Goal: Task Accomplishment & Management: Manage account settings

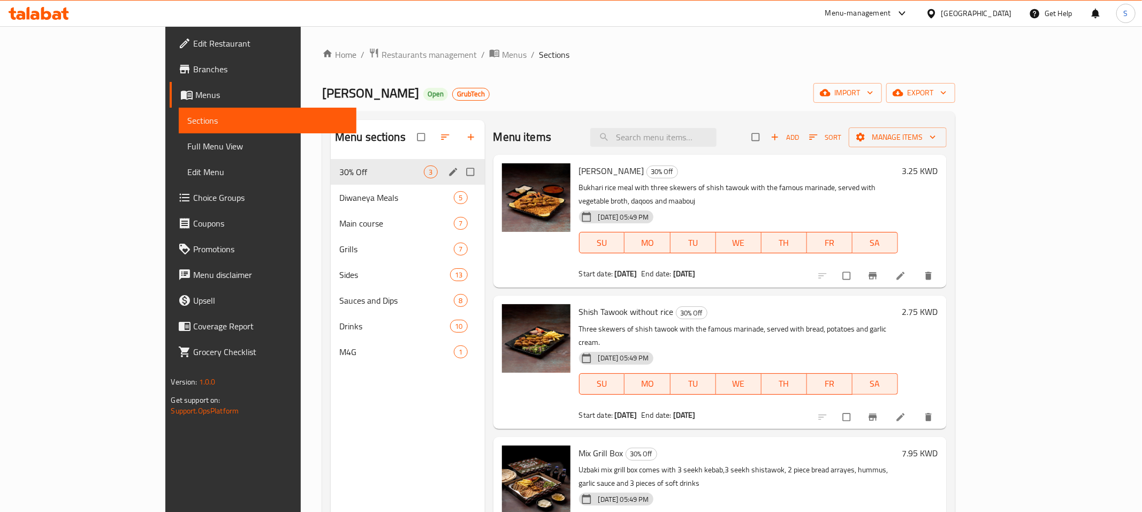
click at [449, 173] on icon "edit" at bounding box center [453, 172] width 8 height 8
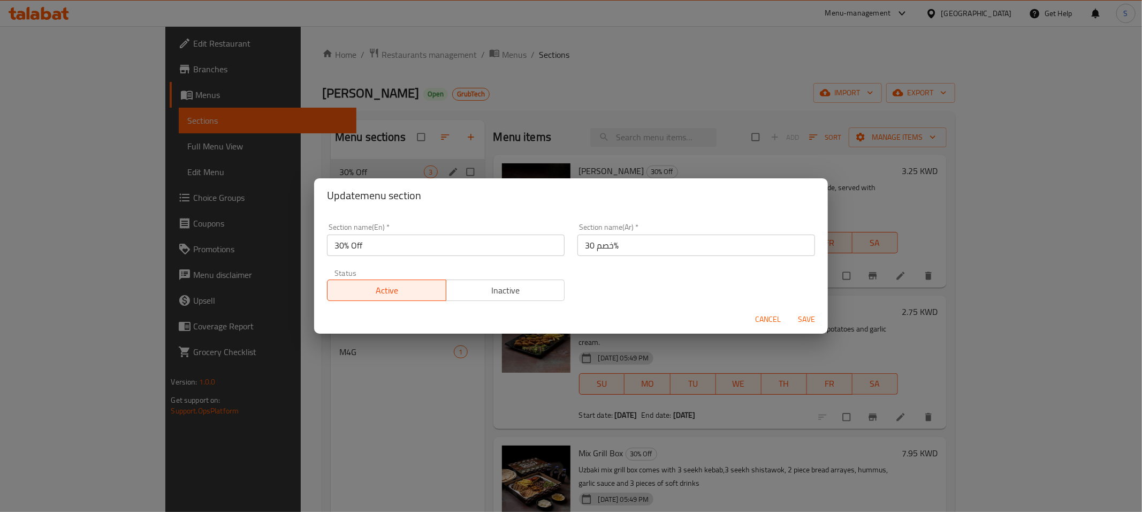
drag, startPoint x: 506, startPoint y: 255, endPoint x: 0, endPoint y: 256, distance: 505.9
click at [327, 256] on input "30% Off" at bounding box center [446, 244] width 238 height 21
type input "New Items"
click at [790, 309] on button "Save" at bounding box center [807, 319] width 34 height 20
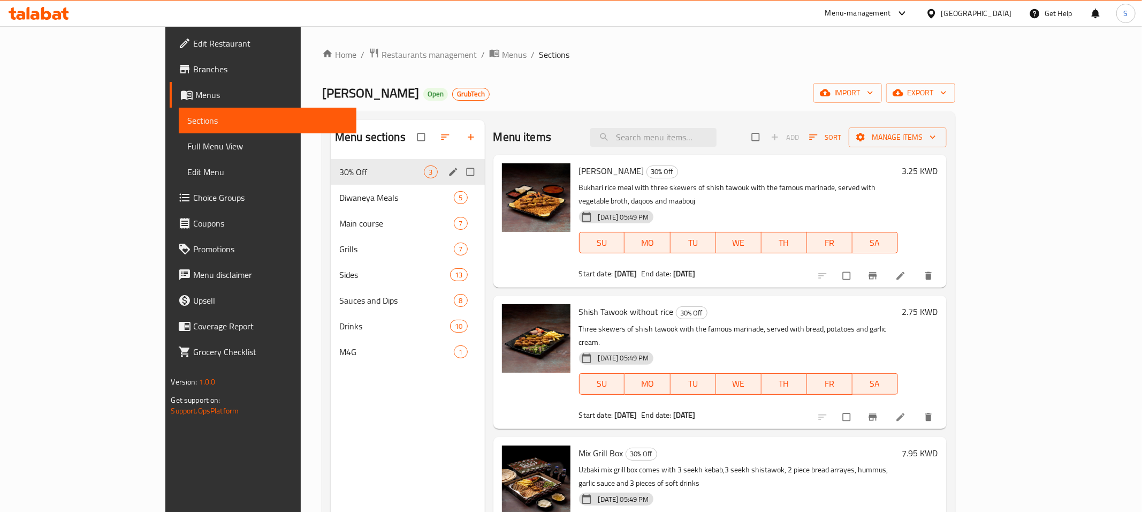
click at [448, 174] on icon "edit" at bounding box center [453, 171] width 11 height 11
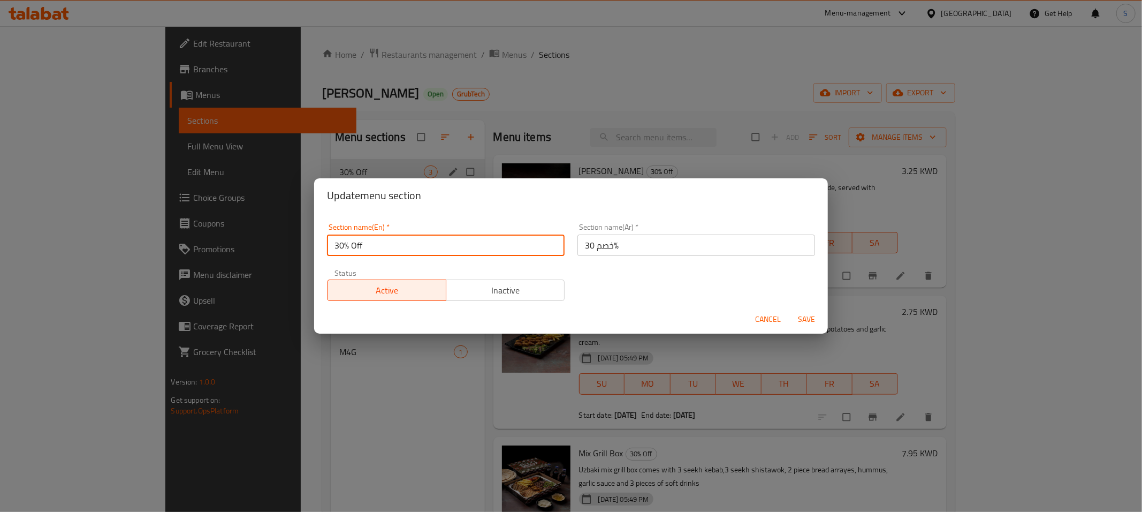
drag, startPoint x: 517, startPoint y: 248, endPoint x: 189, endPoint y: 245, distance: 328.2
click at [327, 246] on input "30% Off" at bounding box center [446, 244] width 238 height 21
type input "New Items"
drag, startPoint x: 813, startPoint y: 327, endPoint x: 821, endPoint y: 320, distance: 10.6
click at [814, 325] on button "Save" at bounding box center [807, 319] width 34 height 20
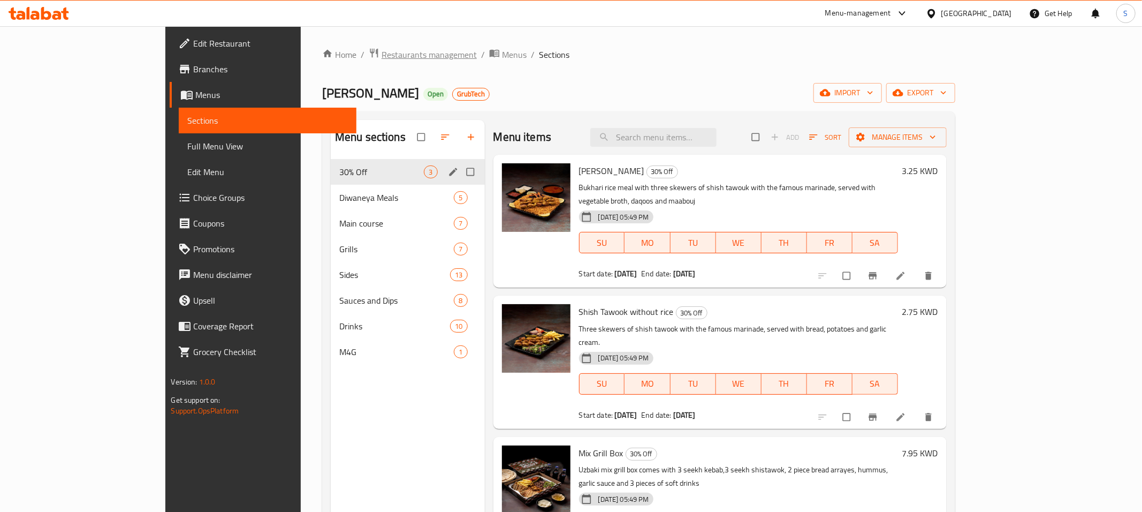
click at [382, 58] on span "Restaurants management" at bounding box center [429, 54] width 95 height 13
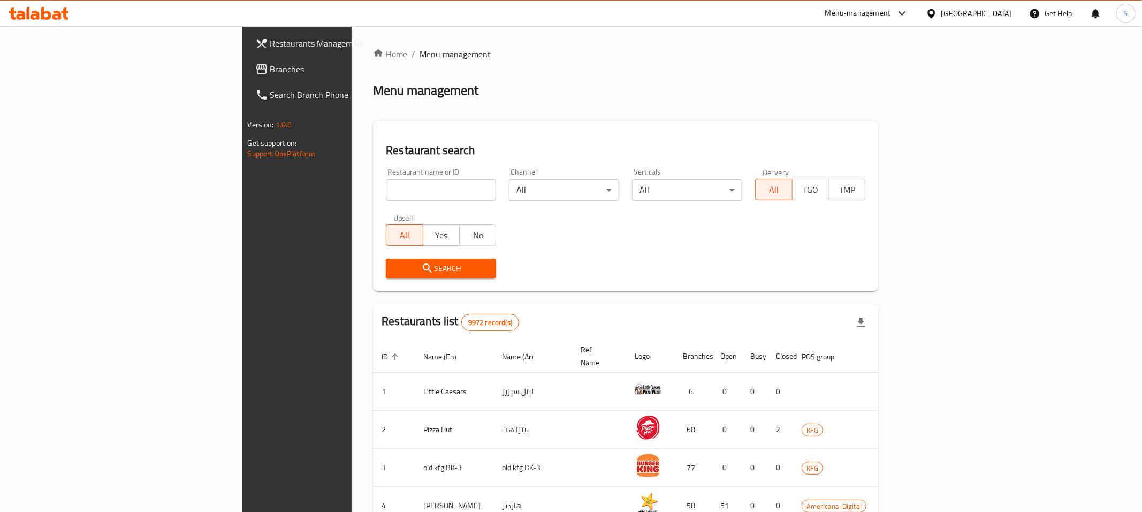
click at [386, 194] on input "search" at bounding box center [441, 189] width 110 height 21
type input "hiw"
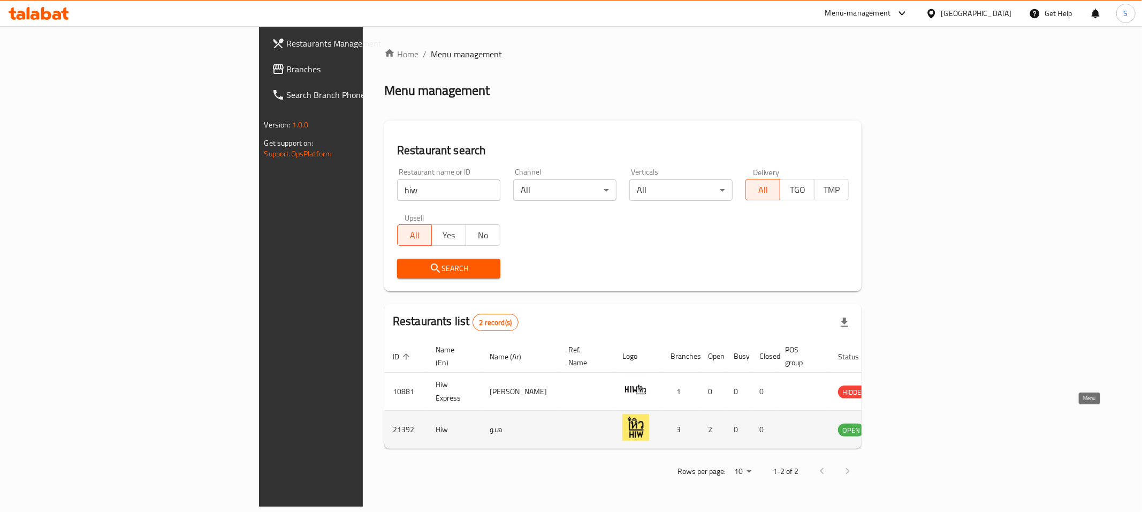
click at [914, 423] on link "enhanced table" at bounding box center [905, 429] width 20 height 13
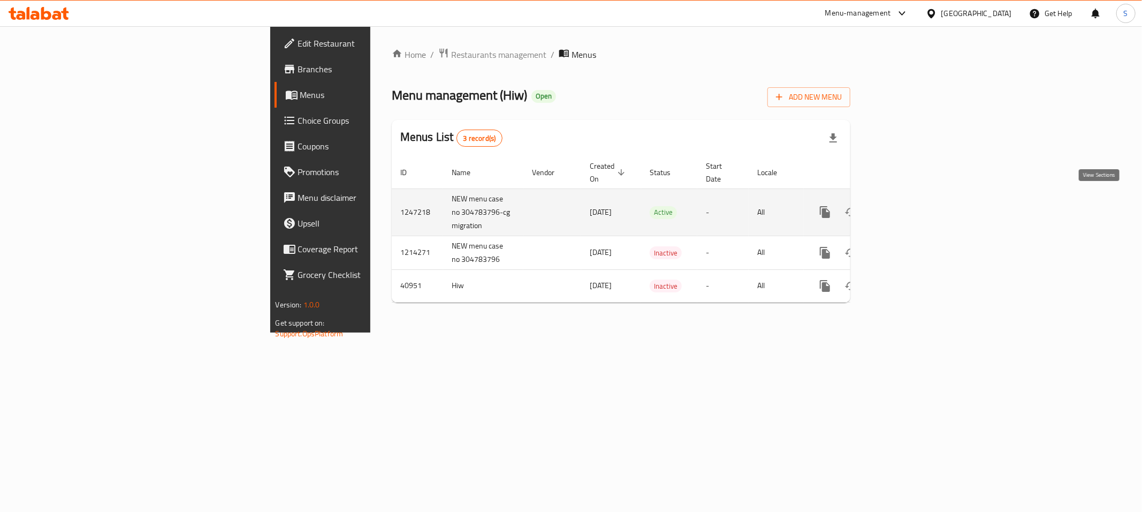
click at [909, 206] on icon "enhanced table" at bounding box center [902, 212] width 13 height 13
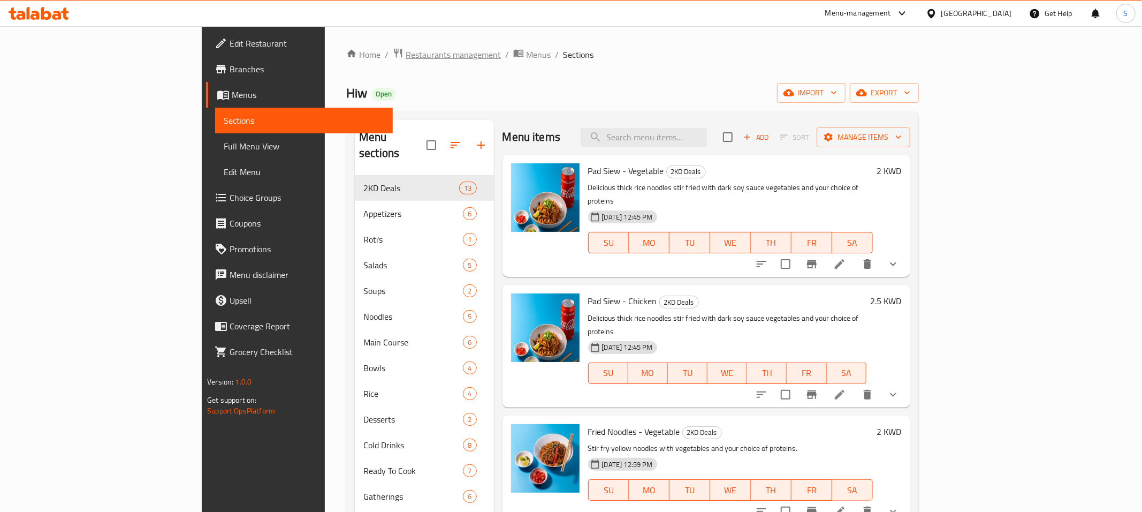
click at [406, 57] on span "Restaurants management" at bounding box center [453, 54] width 95 height 13
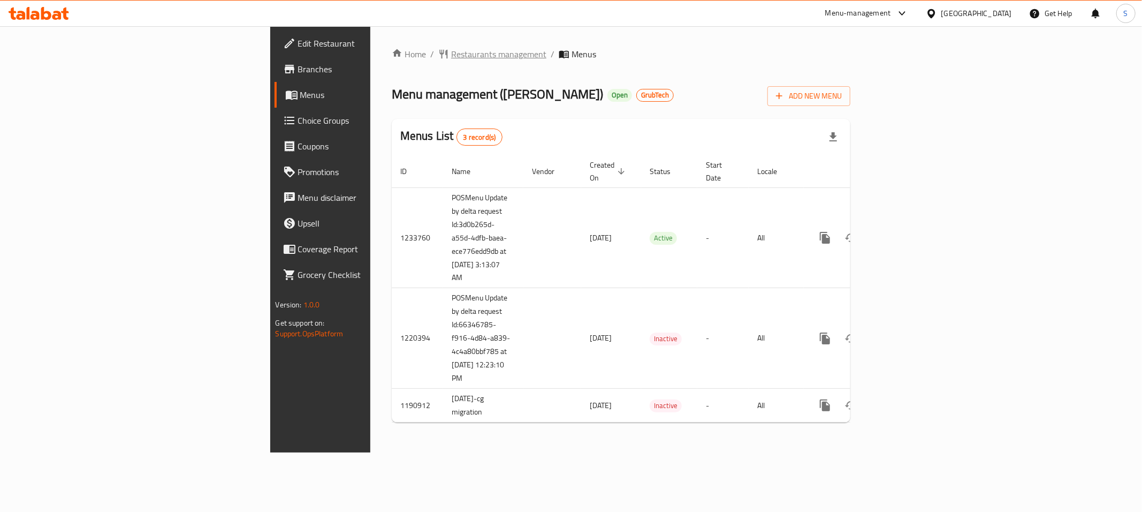
click at [451, 52] on span "Restaurants management" at bounding box center [498, 54] width 95 height 13
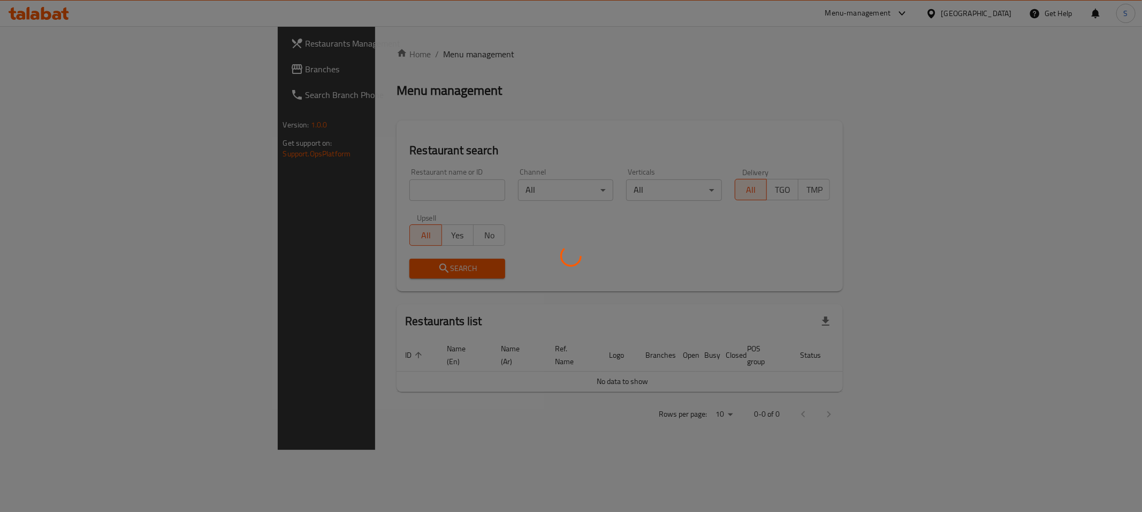
click at [373, 190] on div at bounding box center [571, 256] width 1142 height 512
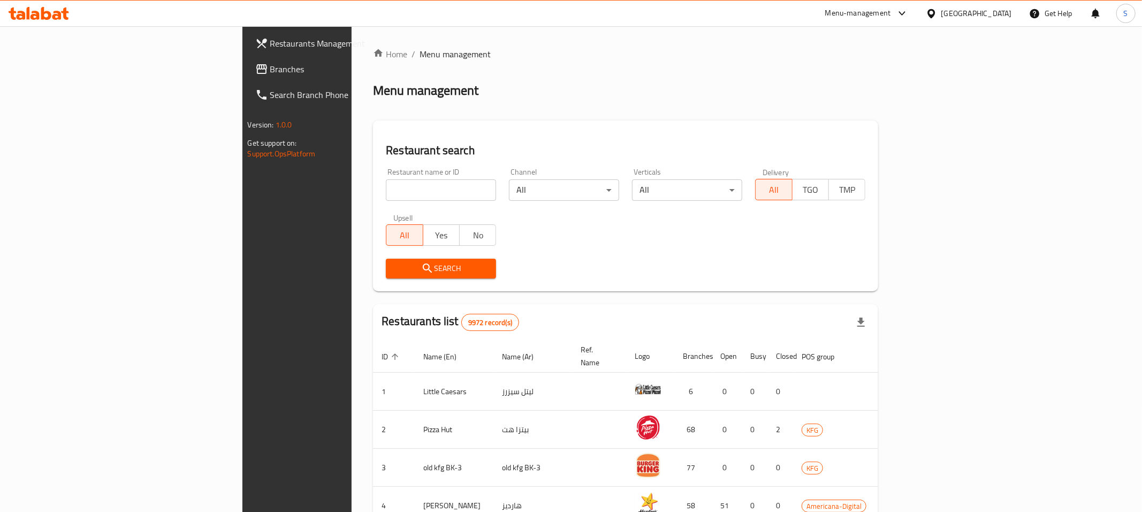
click at [346, 181] on div at bounding box center [571, 256] width 1142 height 512
click at [386, 188] on input "search" at bounding box center [441, 189] width 110 height 21
paste input "wachamean"
type input "wachamean"
click button "Search" at bounding box center [441, 269] width 110 height 20
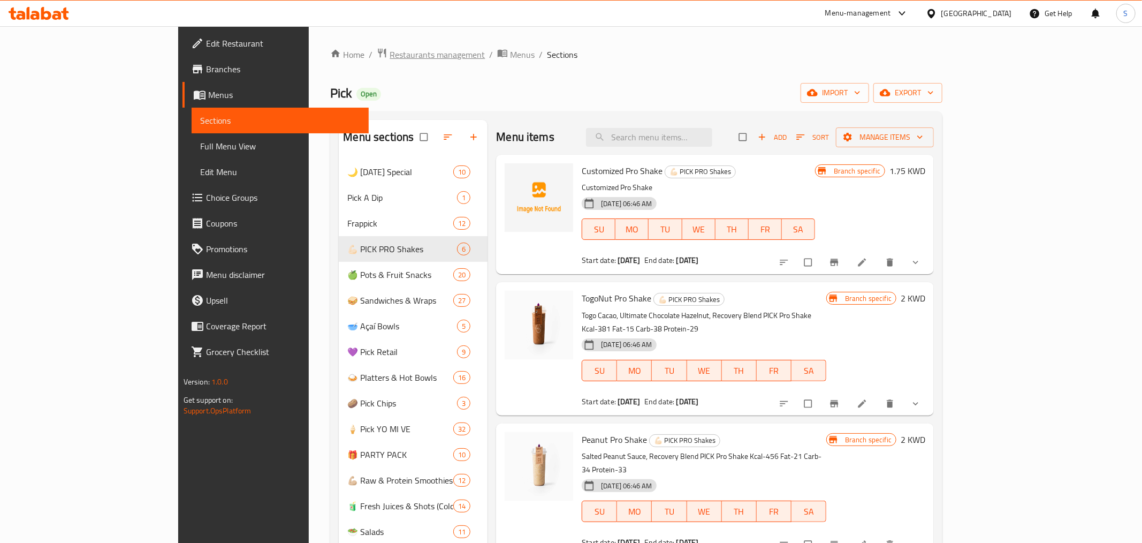
click at [390, 49] on span "Restaurants management" at bounding box center [437, 54] width 95 height 13
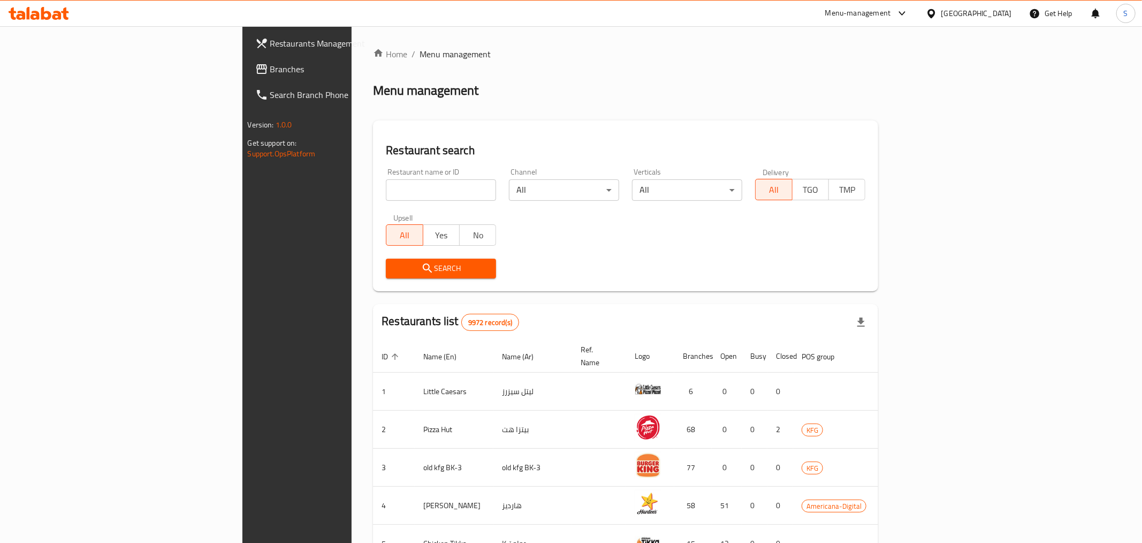
click at [373, 194] on div "Home / Menu management Menu management Restaurant search Restaurant name or ID …" at bounding box center [625, 418] width 505 height 741
click at [386, 180] on input "search" at bounding box center [441, 189] width 110 height 21
type input "Kofe"
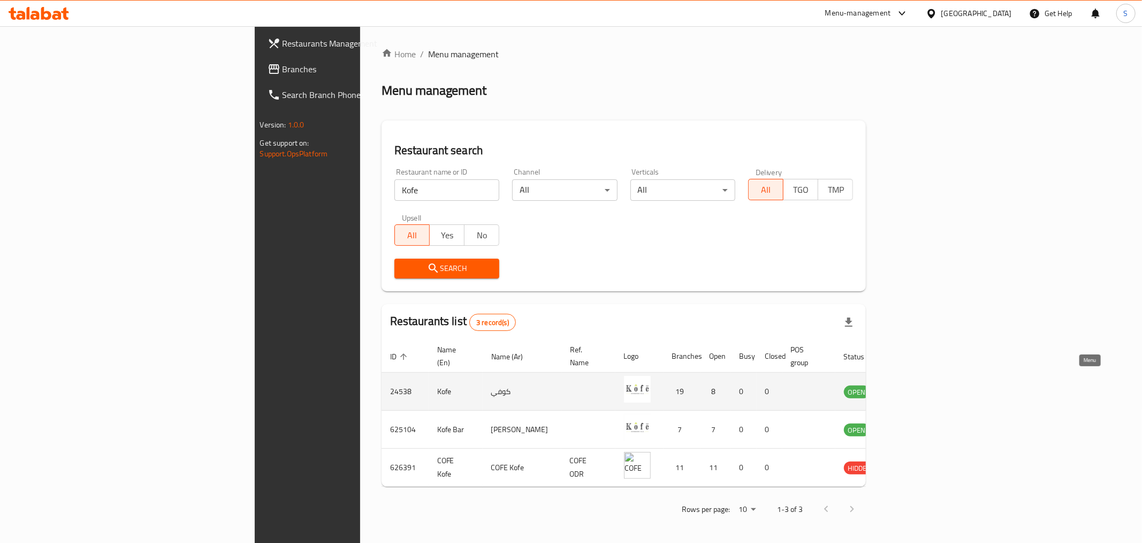
click at [913, 388] on icon "enhanced table" at bounding box center [907, 392] width 12 height 9
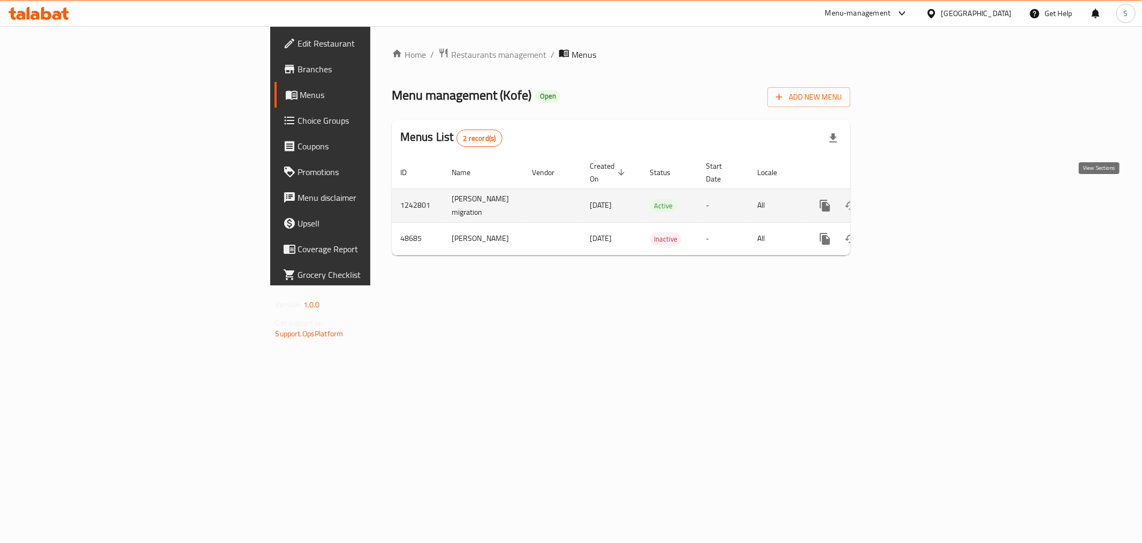
click at [909, 199] on icon "enhanced table" at bounding box center [902, 205] width 13 height 13
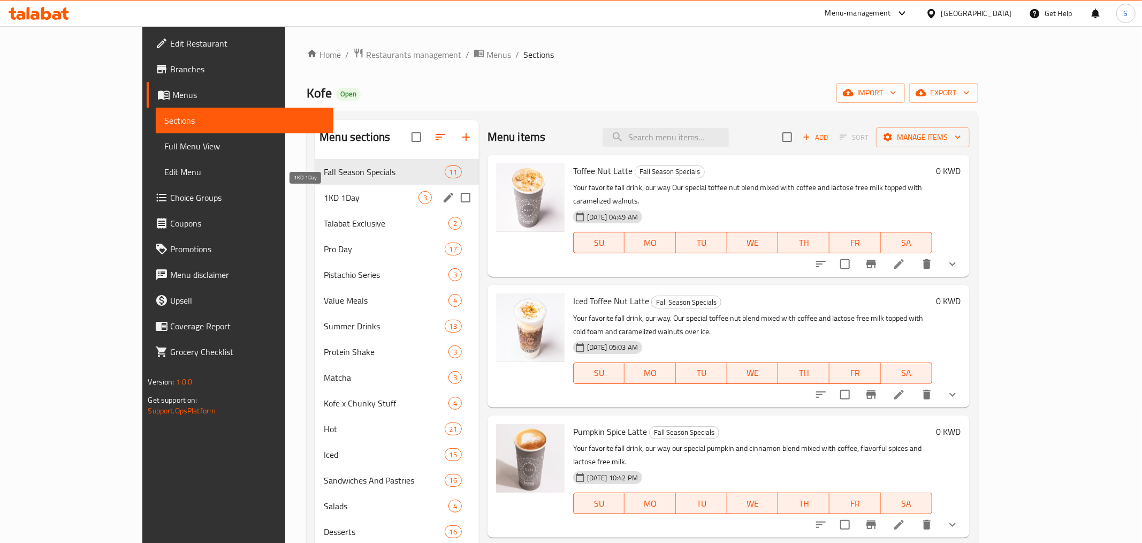
click at [324, 204] on span "1KD 1Day" at bounding box center [371, 197] width 94 height 13
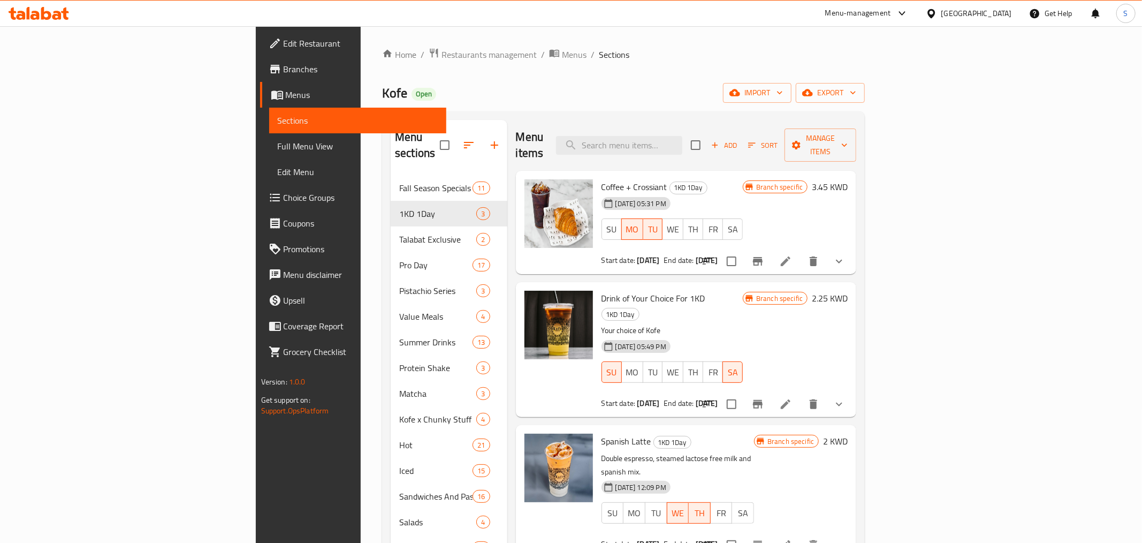
click at [851, 148] on div "Menu items Add Sort Manage items" at bounding box center [686, 145] width 341 height 51
click at [792, 398] on icon at bounding box center [785, 404] width 13 height 13
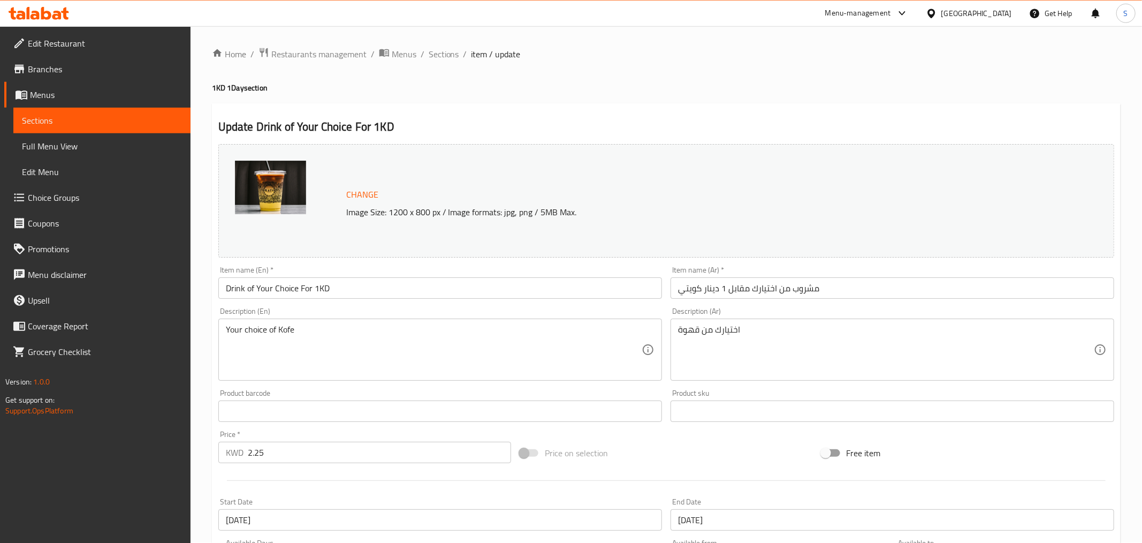
scroll to position [378, 0]
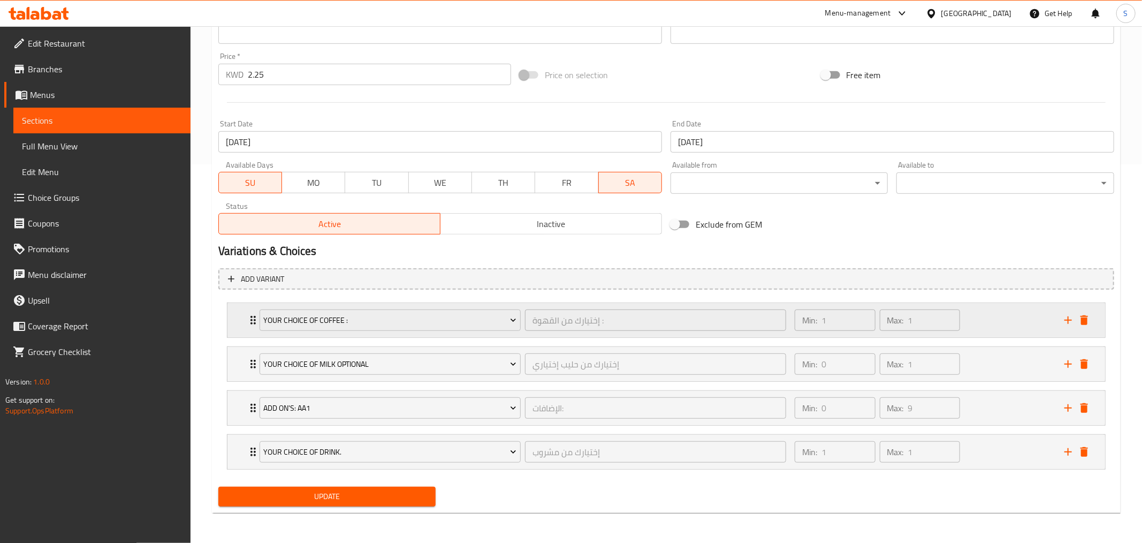
click at [234, 327] on div "Your Choice Of Coffee : إختيارك من القهوة : ​ Min: 1 ​ Max: 1 ​" at bounding box center [667, 320] width 878 height 34
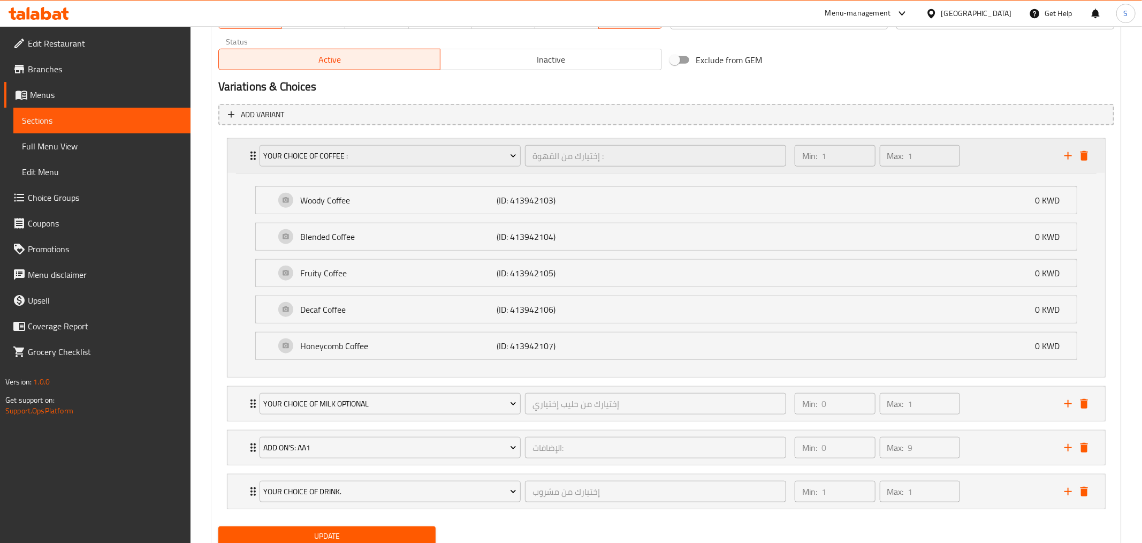
scroll to position [544, 0]
click at [239, 489] on div "Your Choice of Drink. إختيارك من مشروب ​ Min: 1 ​ Max: 1 ​" at bounding box center [667, 490] width 878 height 34
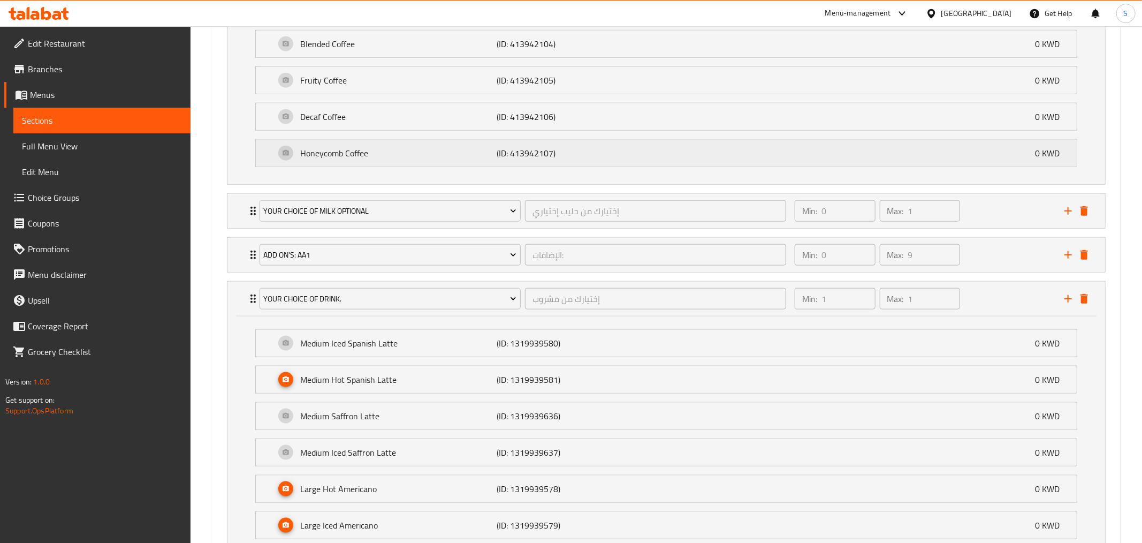
scroll to position [709, 0]
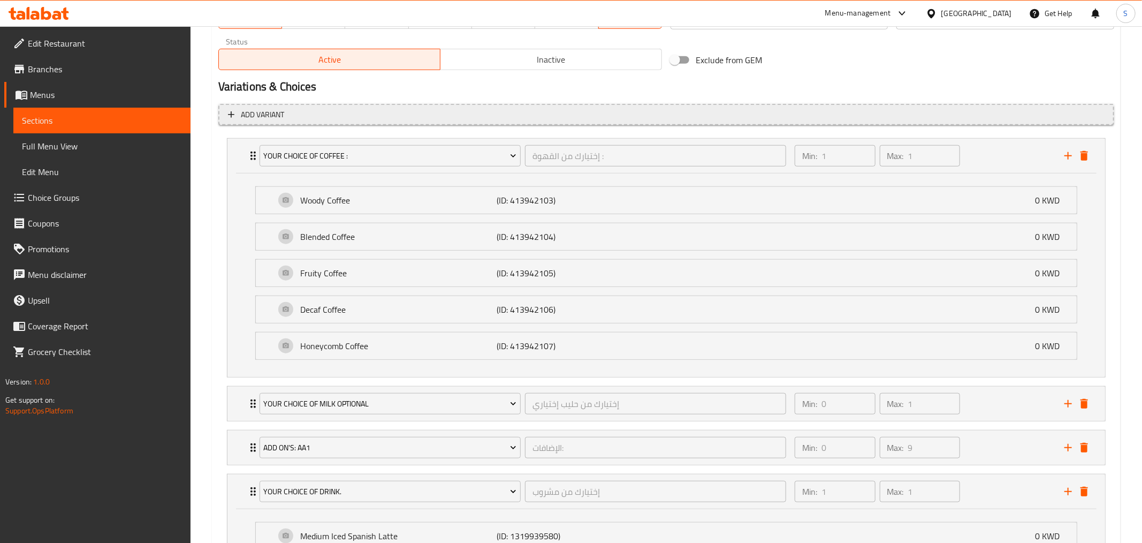
click at [296, 118] on span "Add variant" at bounding box center [666, 114] width 877 height 13
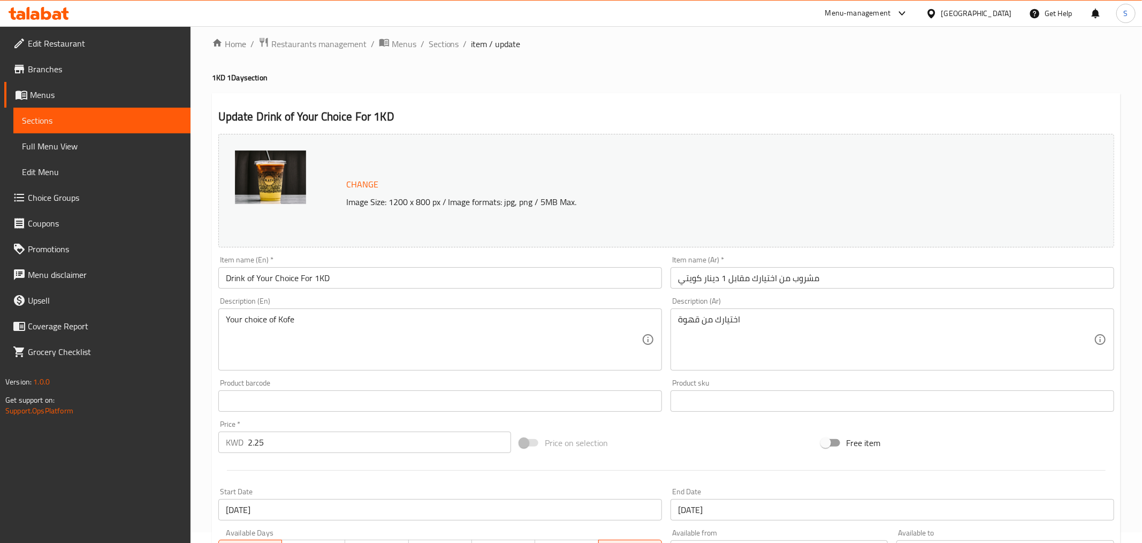
scroll to position [0, 0]
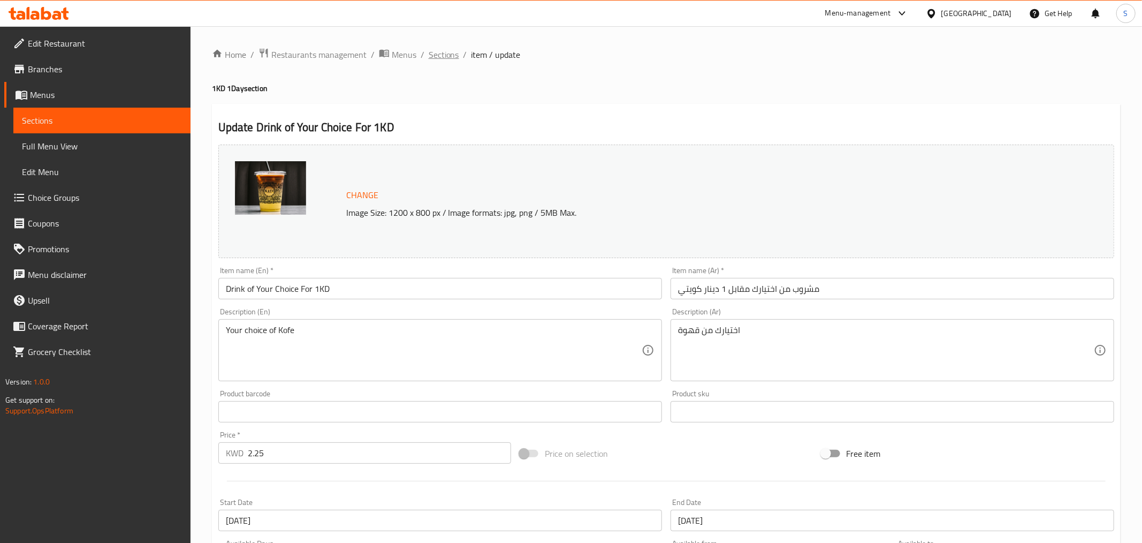
click at [441, 60] on span "Sections" at bounding box center [444, 54] width 31 height 13
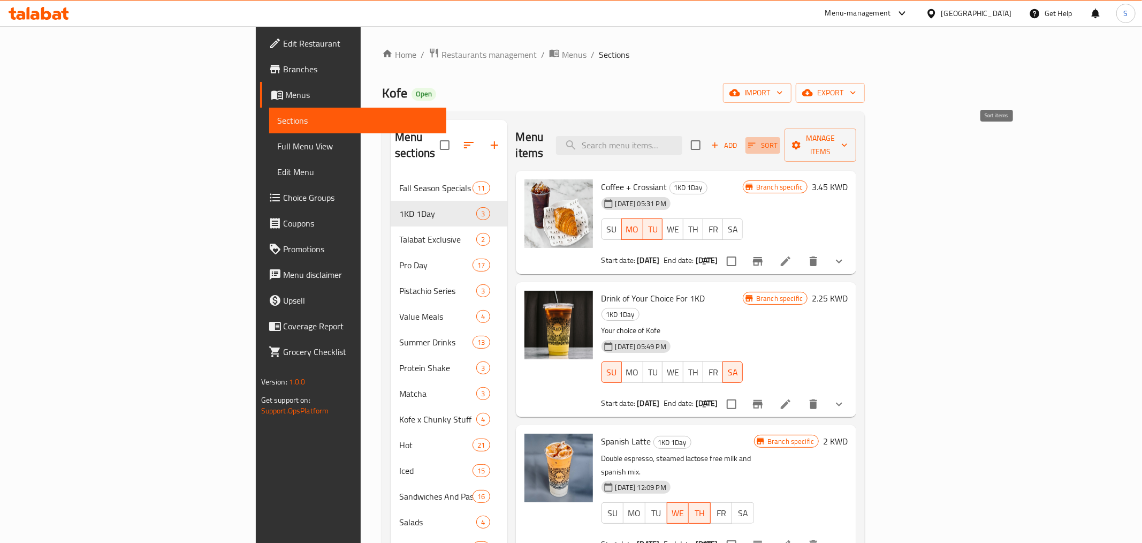
click at [778, 139] on span "Sort" at bounding box center [762, 145] width 29 height 12
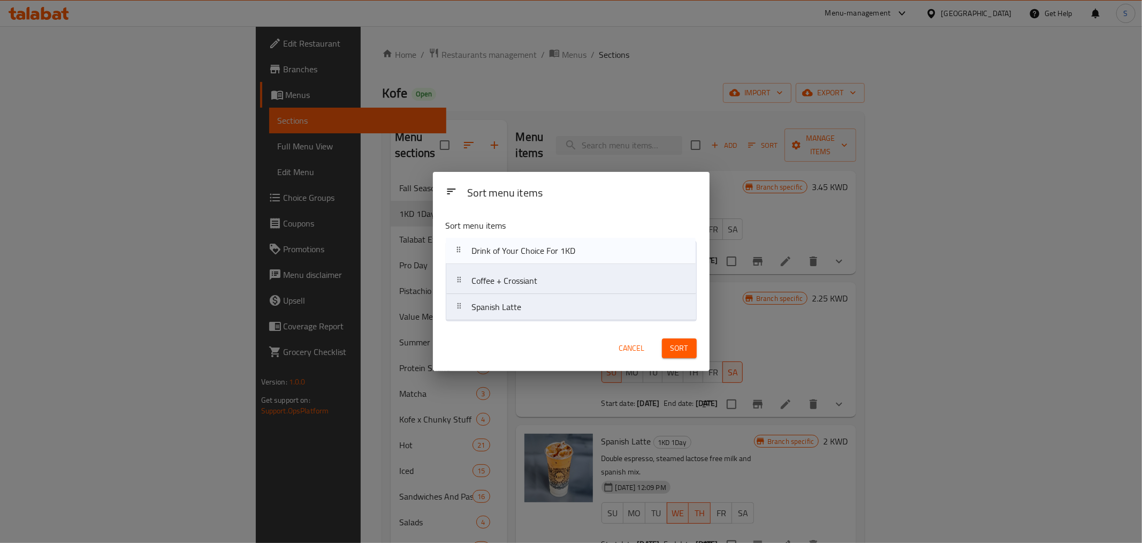
drag, startPoint x: 558, startPoint y: 279, endPoint x: 558, endPoint y: 248, distance: 31.6
click at [558, 248] on nav "Coffee + Crossiant Drink of Your Choice For 1KD Spanish Latte" at bounding box center [571, 281] width 251 height 80
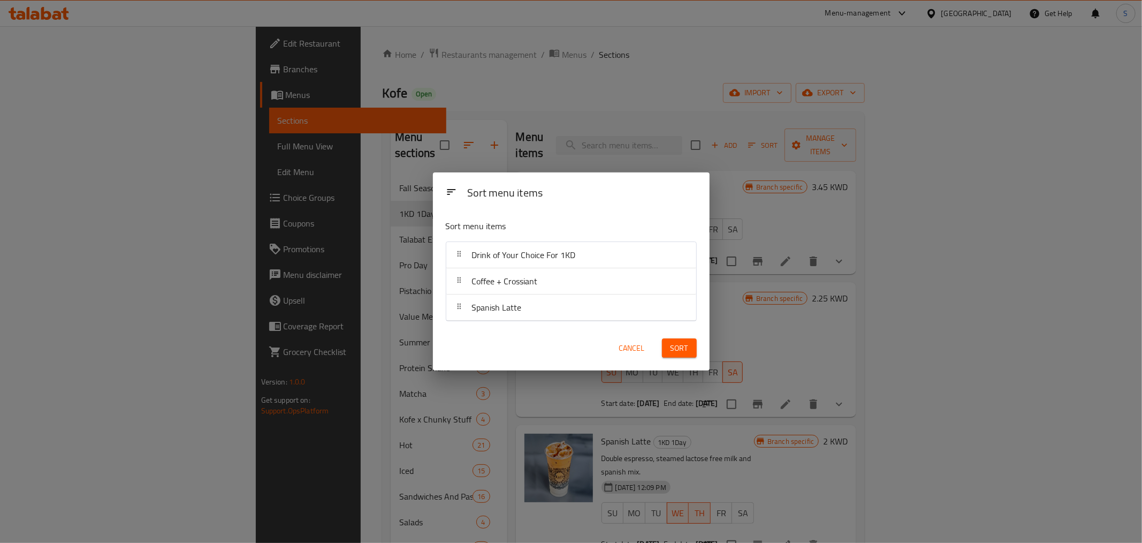
click at [674, 335] on div "Sort" at bounding box center [680, 348] width 48 height 33
click at [680, 355] on span "Sort" at bounding box center [680, 348] width 18 height 13
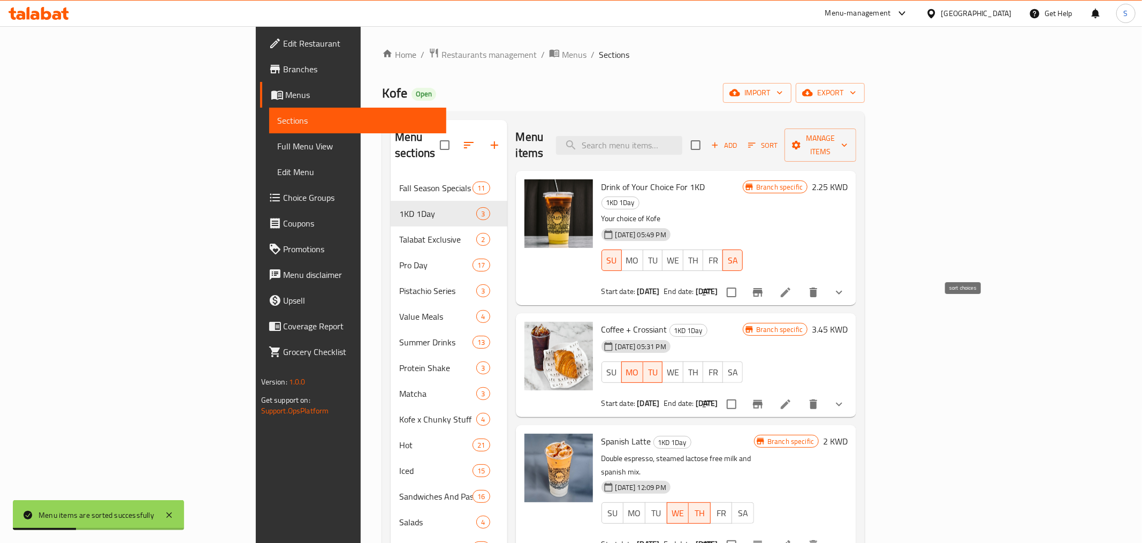
click at [714, 286] on icon "sort-choices" at bounding box center [707, 292] width 13 height 13
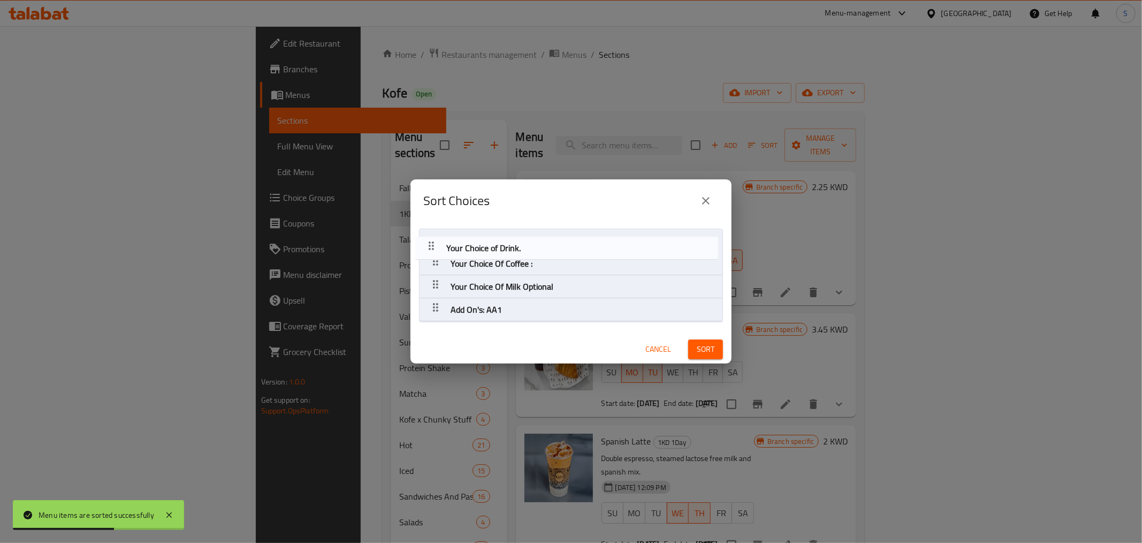
drag, startPoint x: 431, startPoint y: 308, endPoint x: 425, endPoint y: 237, distance: 72.0
click at [425, 237] on nav "Your Choice Of Coffee : Your Choice Of Milk Optional Add On's: AA1 Your Choice …" at bounding box center [571, 275] width 304 height 93
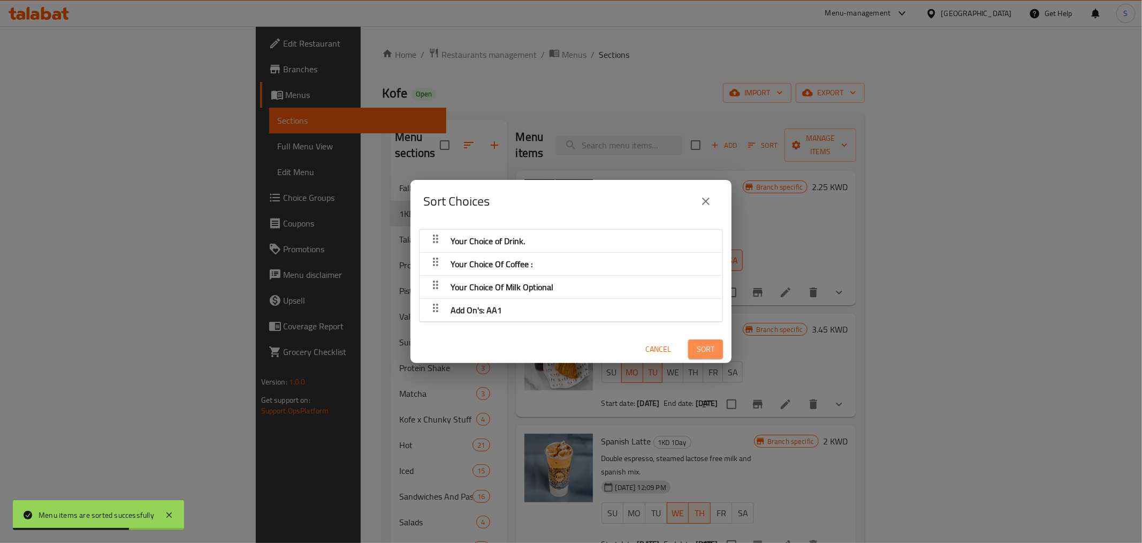
click at [703, 346] on span "Sort" at bounding box center [706, 349] width 18 height 13
click at [652, 345] on span "Cancel" at bounding box center [659, 349] width 26 height 13
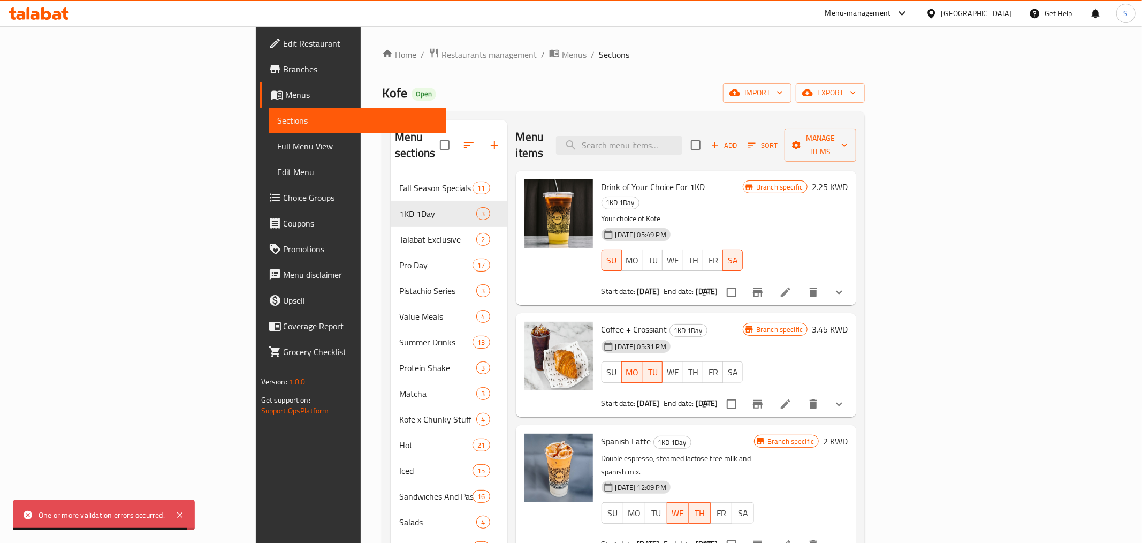
click at [791, 287] on icon at bounding box center [786, 292] width 10 height 10
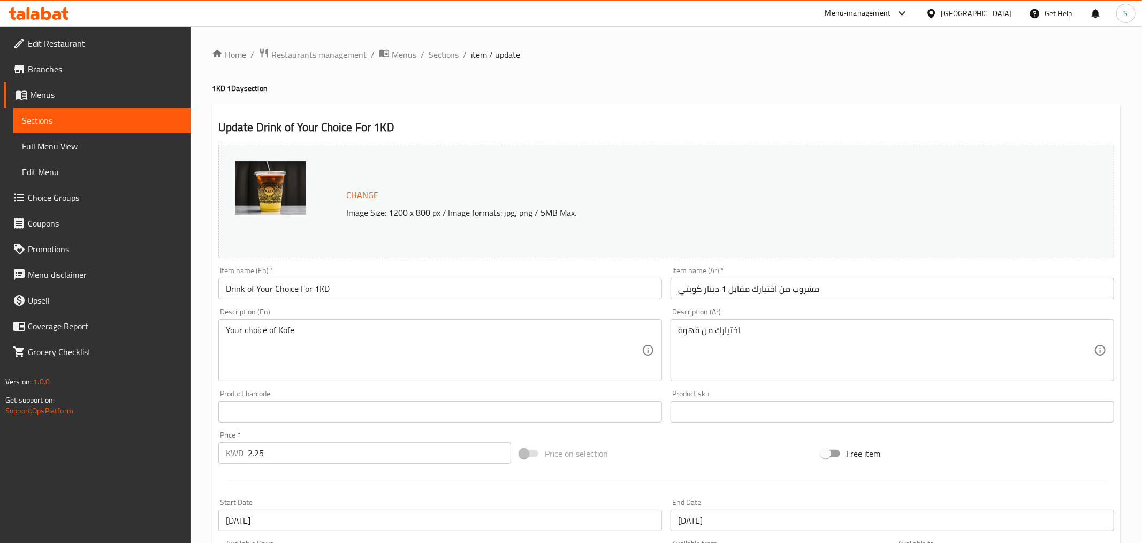
scroll to position [378, 0]
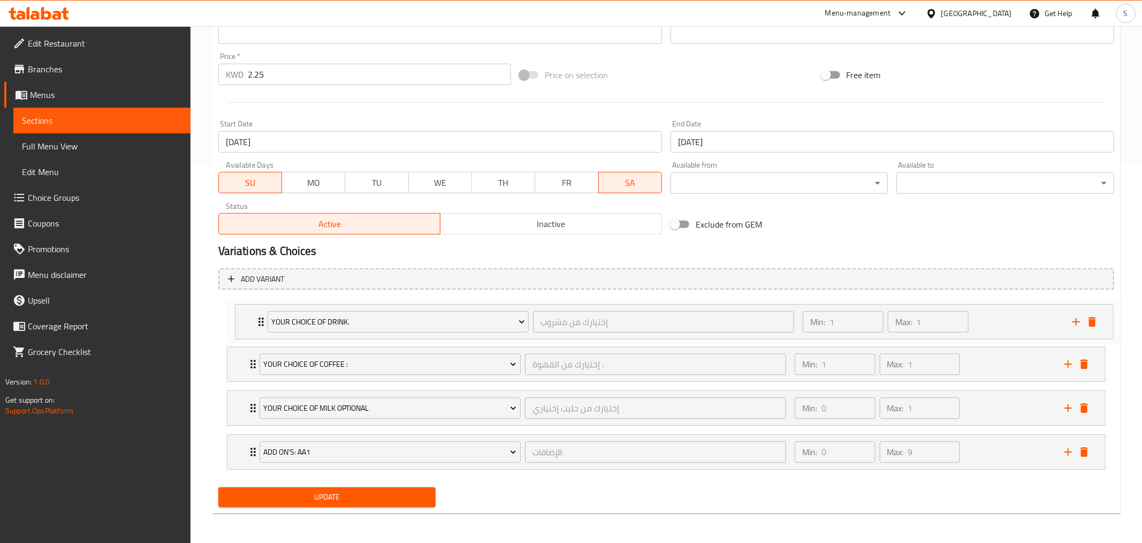
drag, startPoint x: 237, startPoint y: 455, endPoint x: 243, endPoint y: 319, distance: 136.1
click at [243, 319] on div "Your Choice Of Coffee : إختيارك من القهوة : ​ Min: 1 ​ Max: 1 ​ Woody Coffee (I…" at bounding box center [666, 386] width 896 height 176
click at [344, 497] on span "Update" at bounding box center [327, 496] width 201 height 13
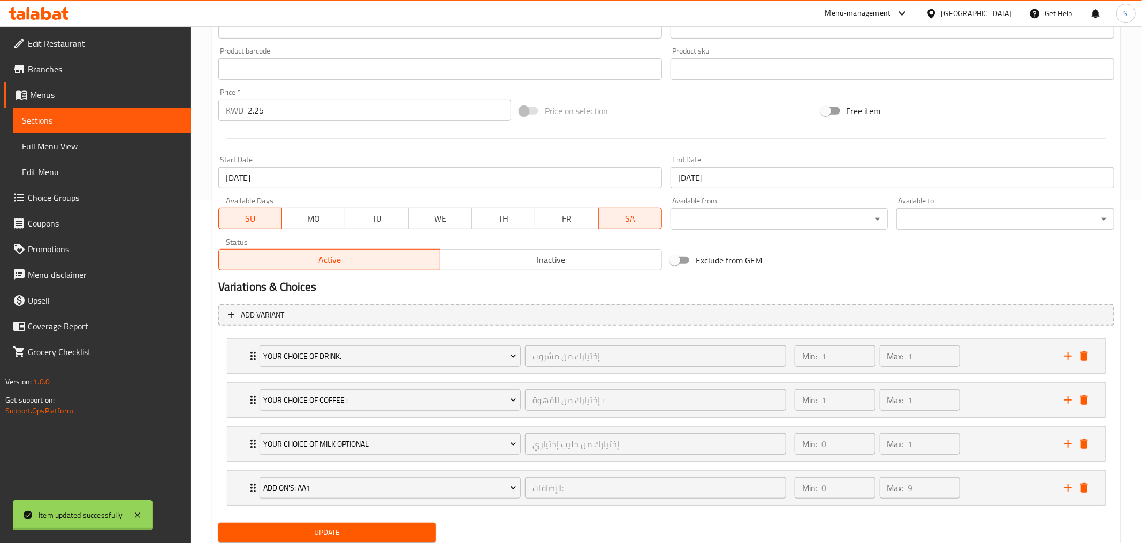
scroll to position [0, 0]
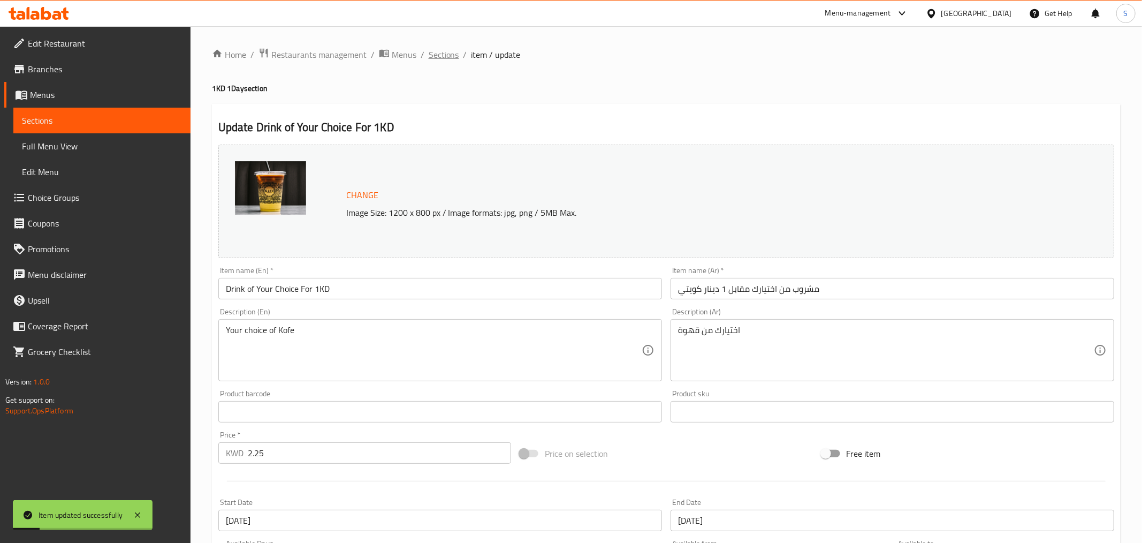
click at [443, 51] on span "Sections" at bounding box center [444, 54] width 31 height 13
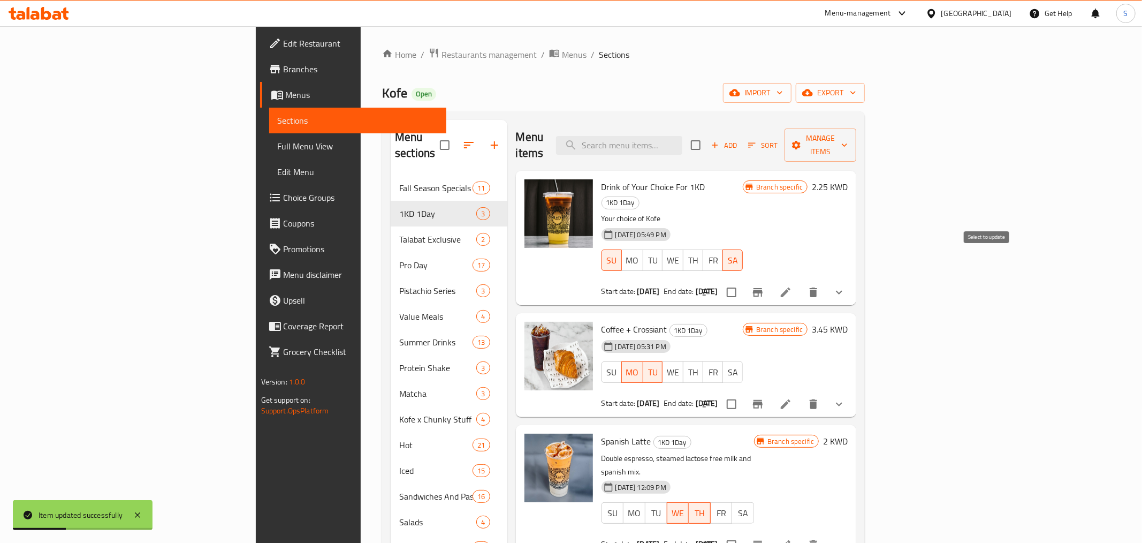
click at [743, 281] on input "checkbox" at bounding box center [732, 292] width 22 height 22
checkbox input "true"
click at [857, 128] on button "Manage items" at bounding box center [821, 144] width 72 height 33
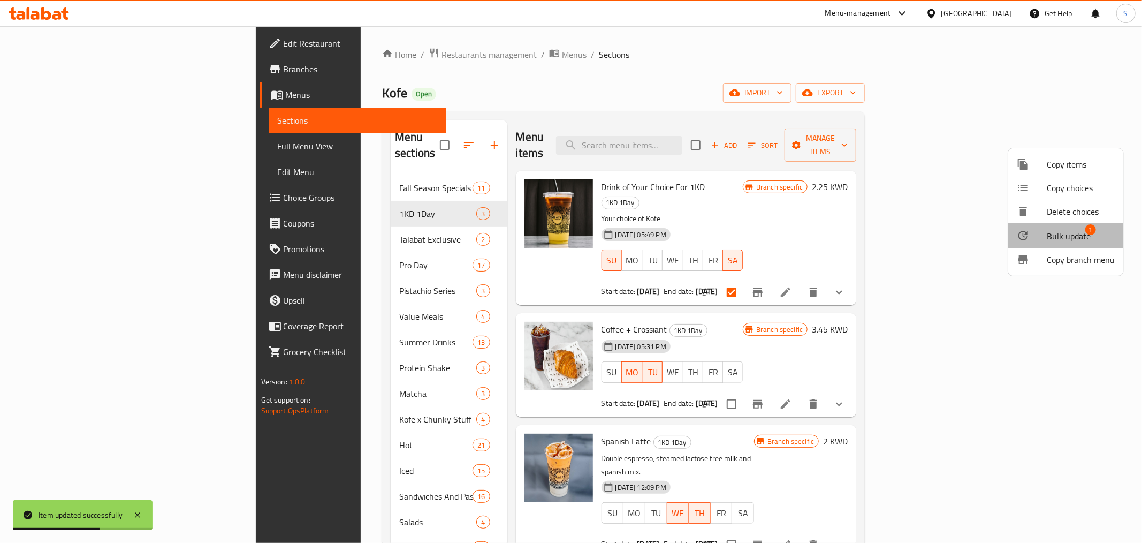
click at [1083, 233] on span "Bulk update" at bounding box center [1069, 236] width 44 height 13
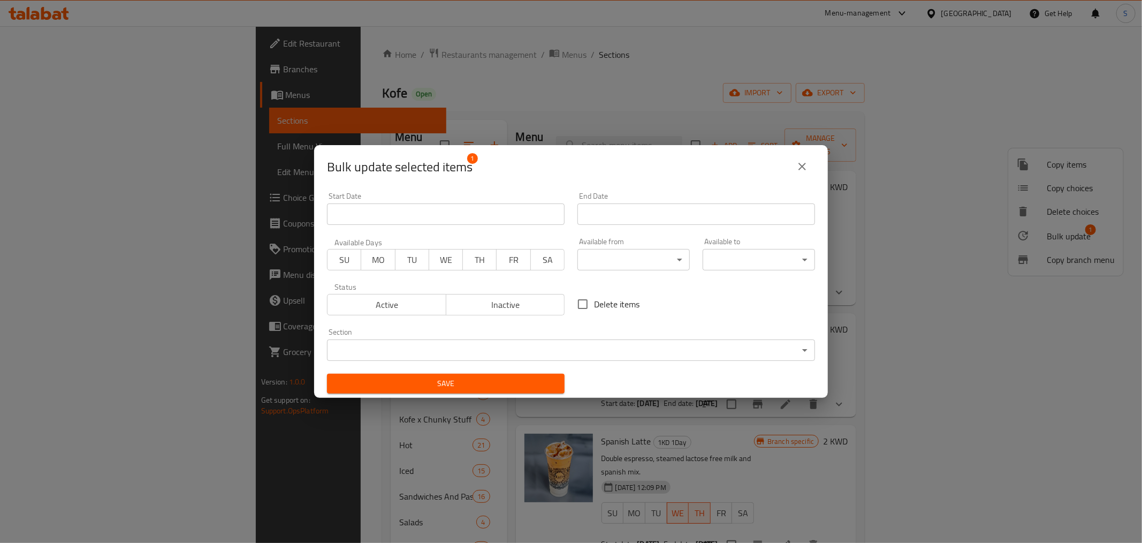
click at [399, 213] on input "Start Date" at bounding box center [446, 213] width 238 height 21
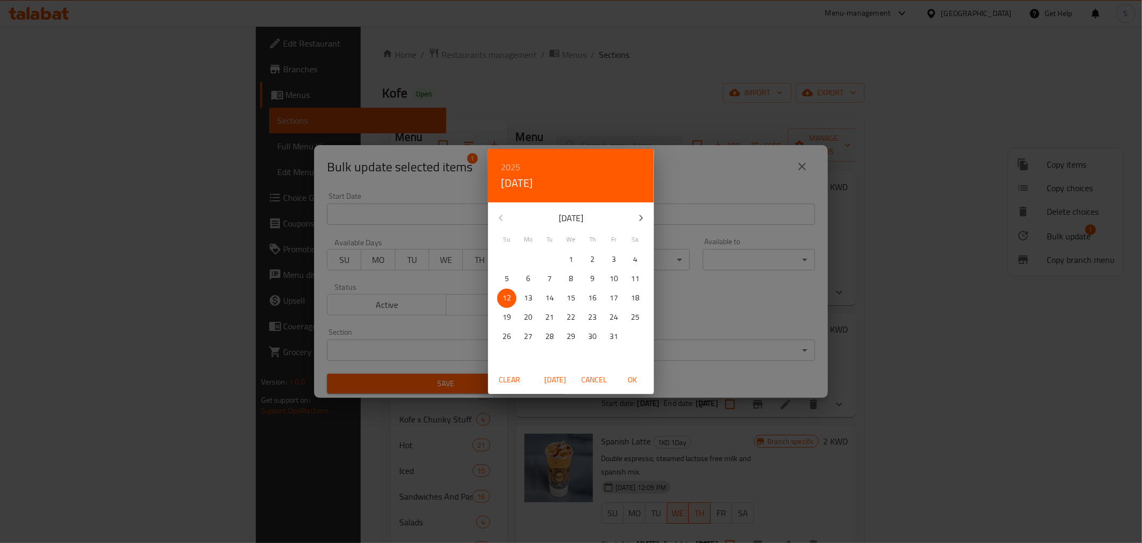
click at [539, 295] on div "13" at bounding box center [528, 298] width 21 height 19
click at [531, 301] on p "13" at bounding box center [528, 297] width 9 height 13
click at [648, 382] on button "OK" at bounding box center [633, 380] width 34 height 20
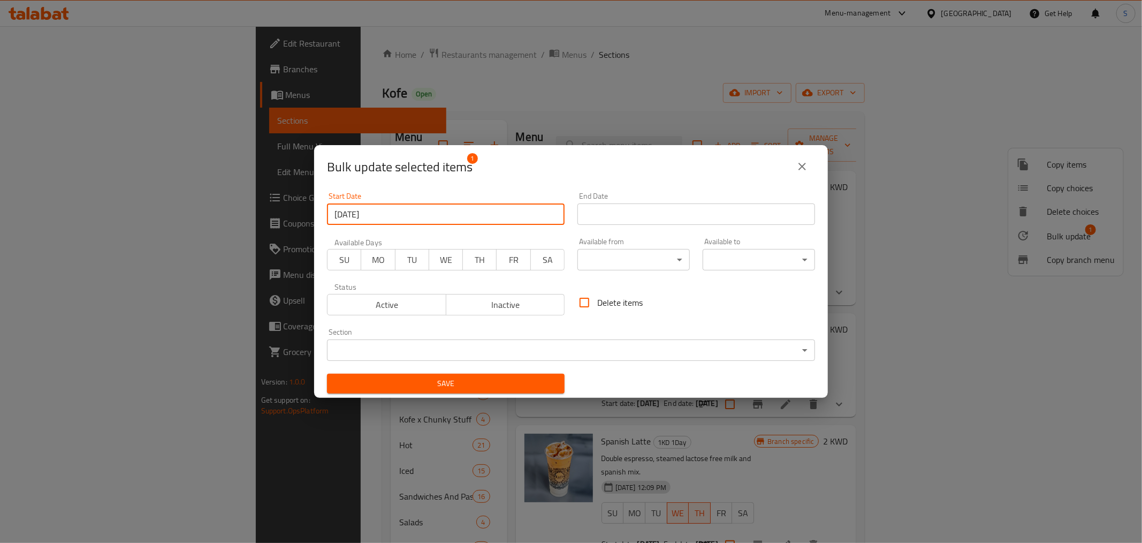
type input "[DATE]"
click at [665, 206] on input "Start Date" at bounding box center [697, 213] width 238 height 21
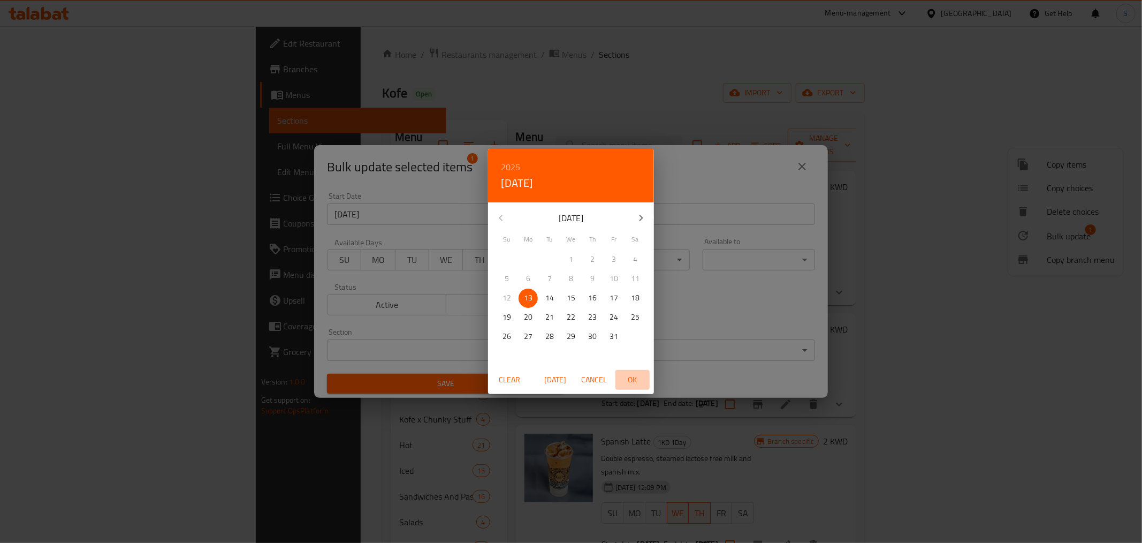
click at [628, 377] on span "OK" at bounding box center [633, 379] width 26 height 13
type input "[DATE]"
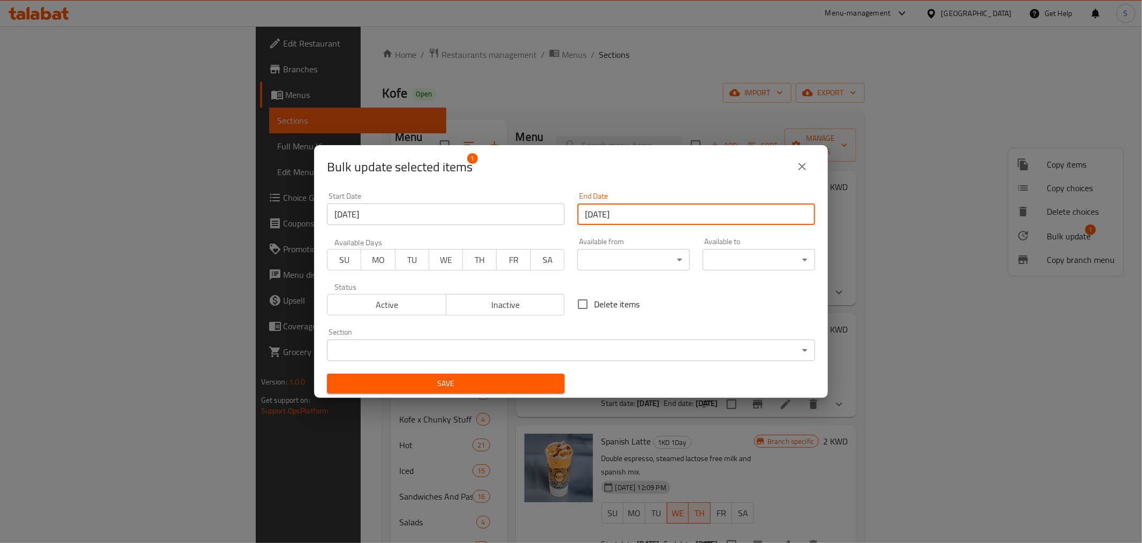
click at [370, 258] on span "MO" at bounding box center [378, 260] width 25 height 16
click at [396, 257] on button "TU" at bounding box center [412, 259] width 34 height 21
click at [445, 374] on button "Save" at bounding box center [446, 384] width 238 height 20
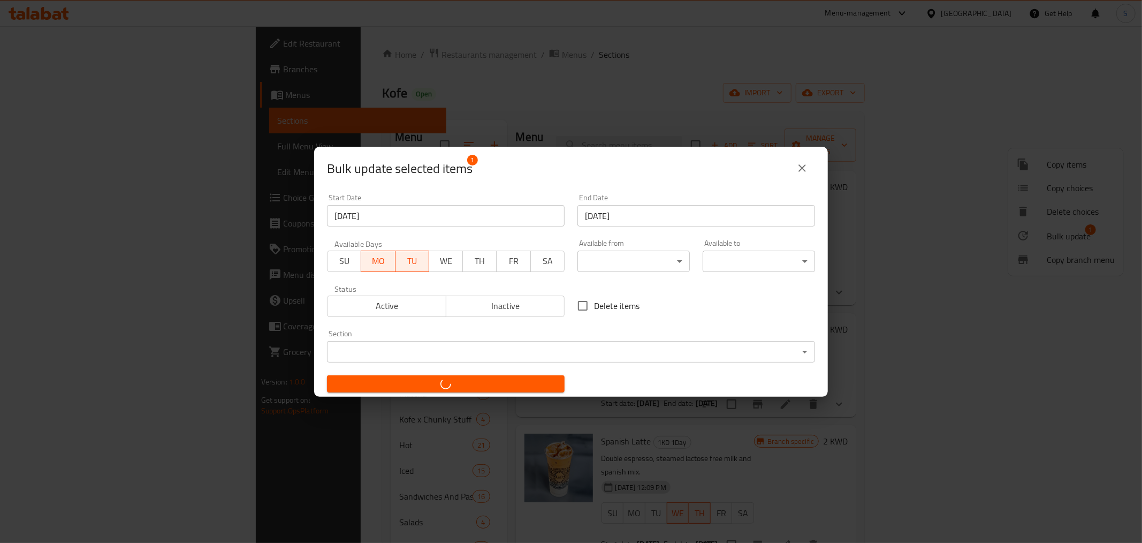
checkbox input "false"
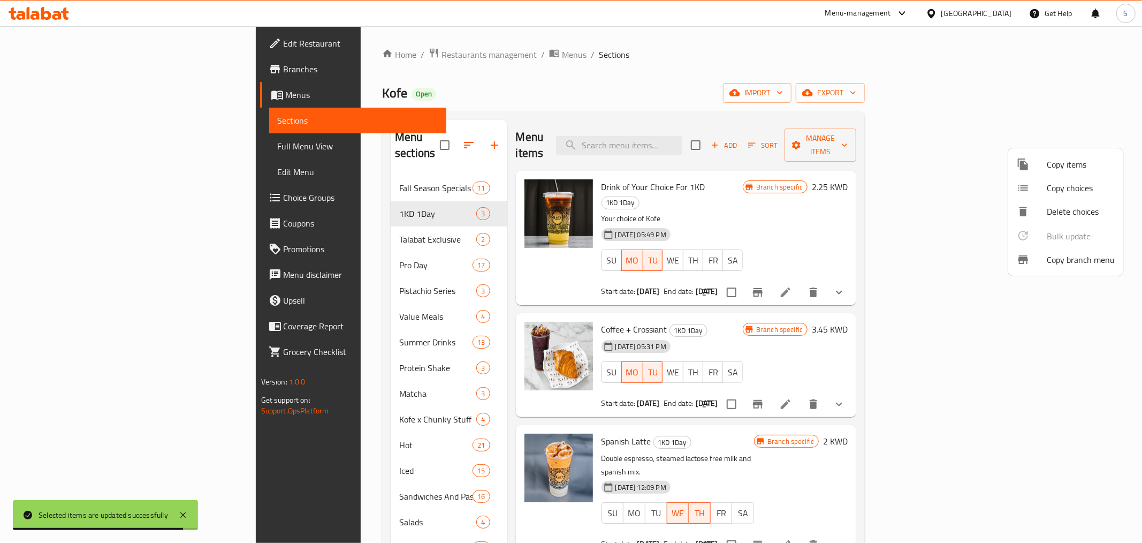
click at [855, 175] on div at bounding box center [571, 271] width 1142 height 543
click at [747, 224] on div "09-08-2025 05:49 PM SU MO TU WE TH FR SA" at bounding box center [672, 253] width 150 height 58
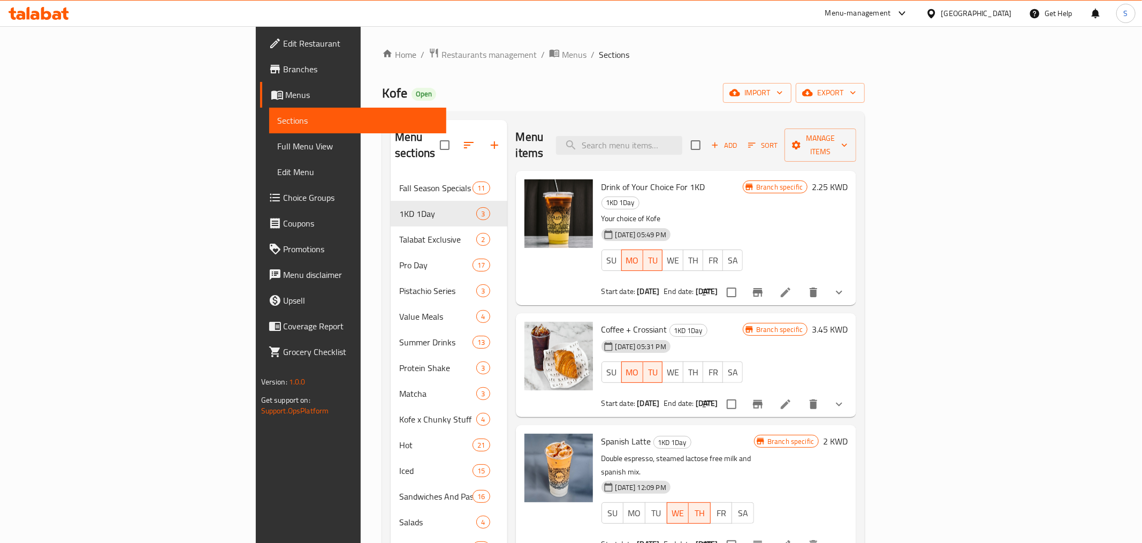
click at [763, 288] on icon "Branch-specific-item" at bounding box center [758, 292] width 10 height 9
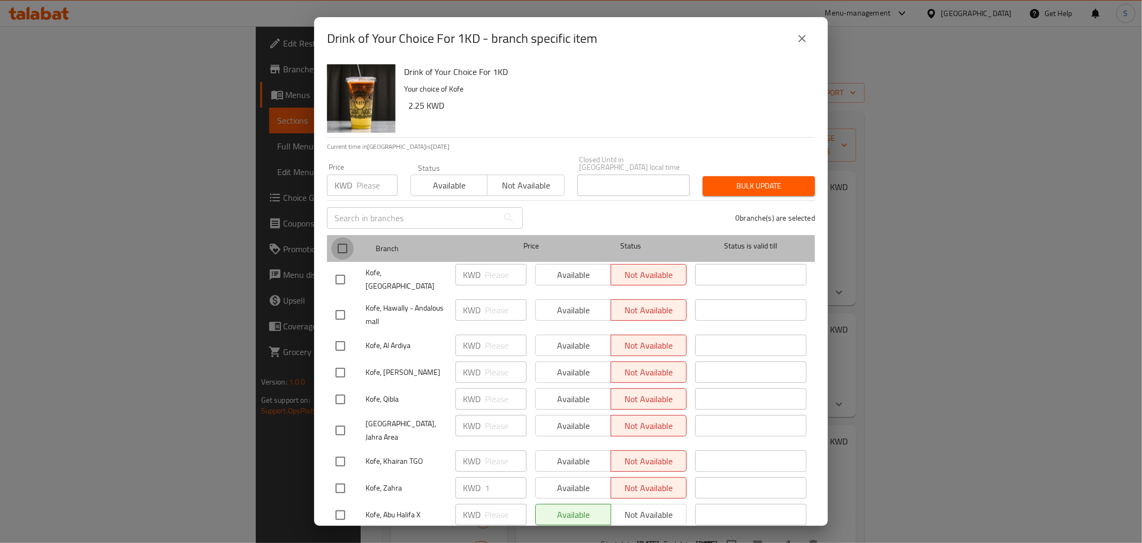
click at [341, 240] on input "checkbox" at bounding box center [342, 248] width 22 height 22
checkbox input "true"
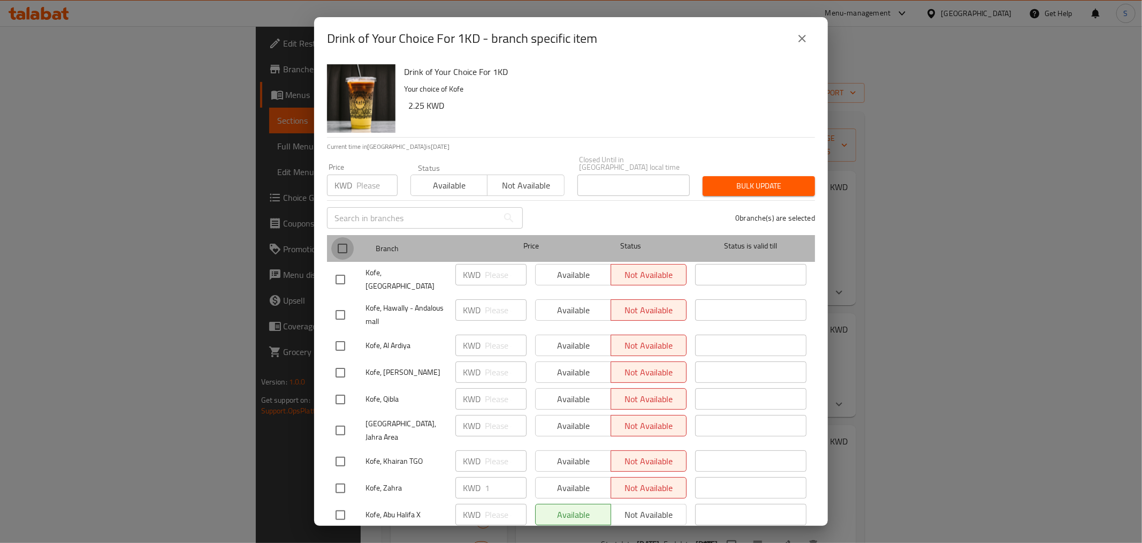
checkbox input "true"
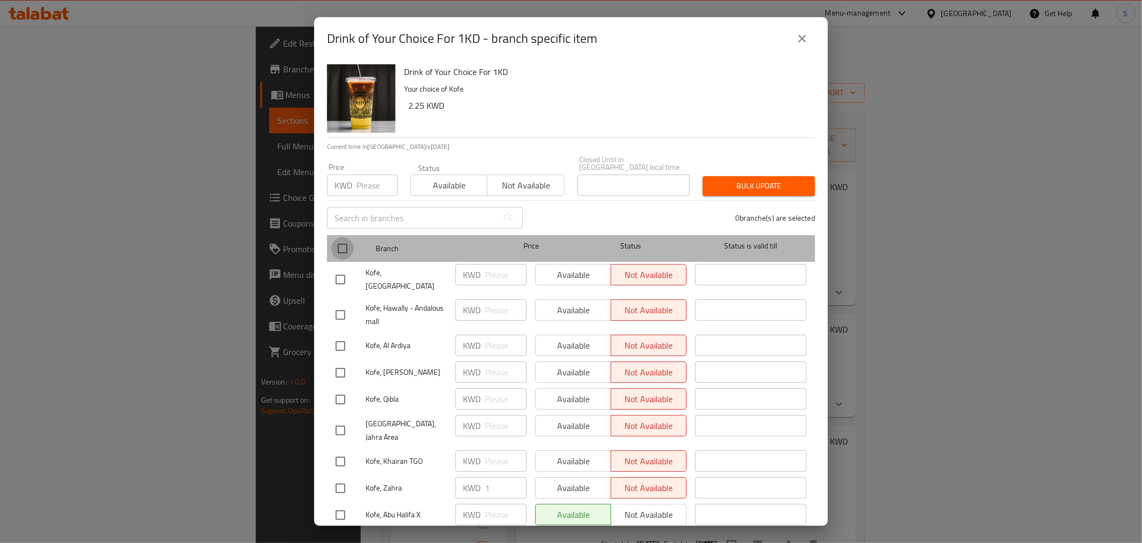
checkbox input "true"
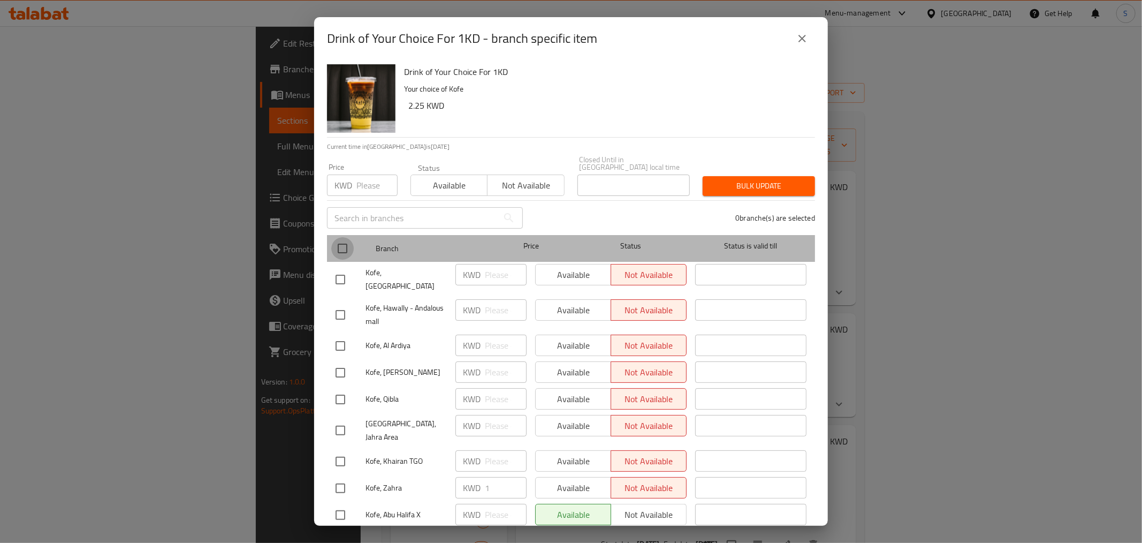
checkbox input "true"
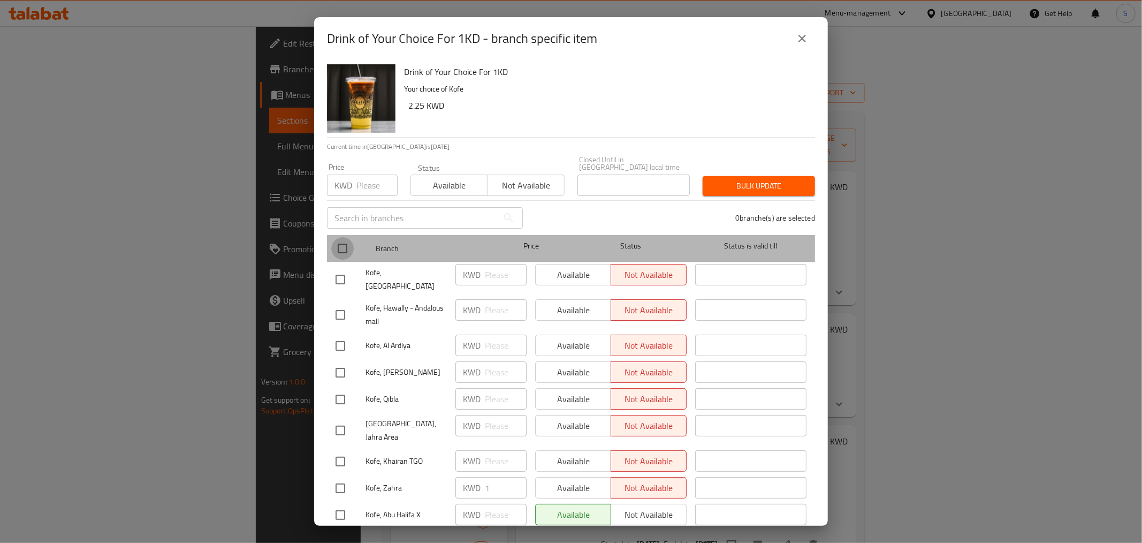
checkbox input "true"
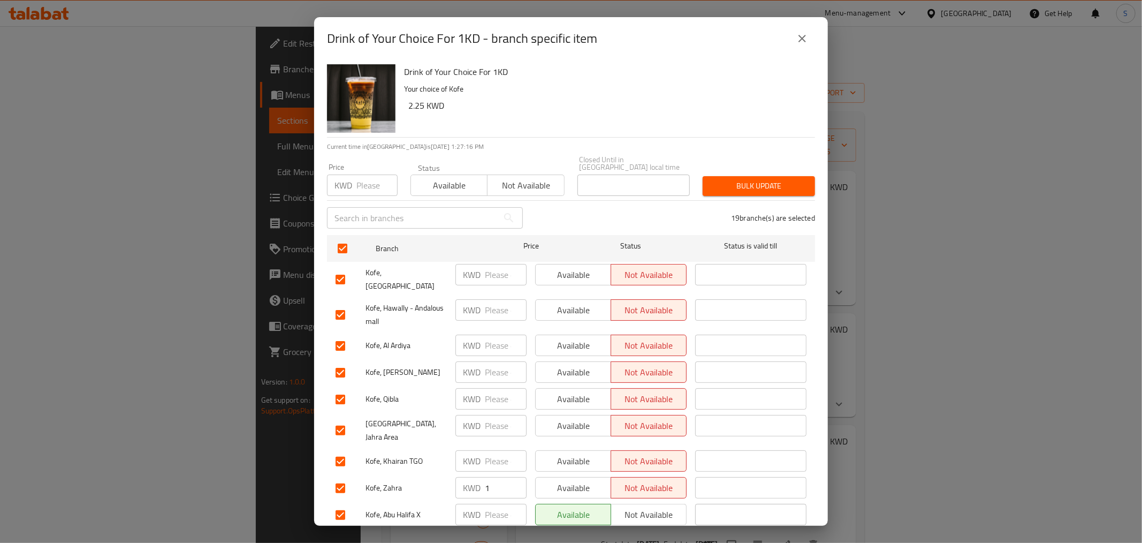
click at [446, 178] on span "Available" at bounding box center [449, 186] width 68 height 16
click at [779, 179] on span "Bulk update" at bounding box center [758, 185] width 95 height 13
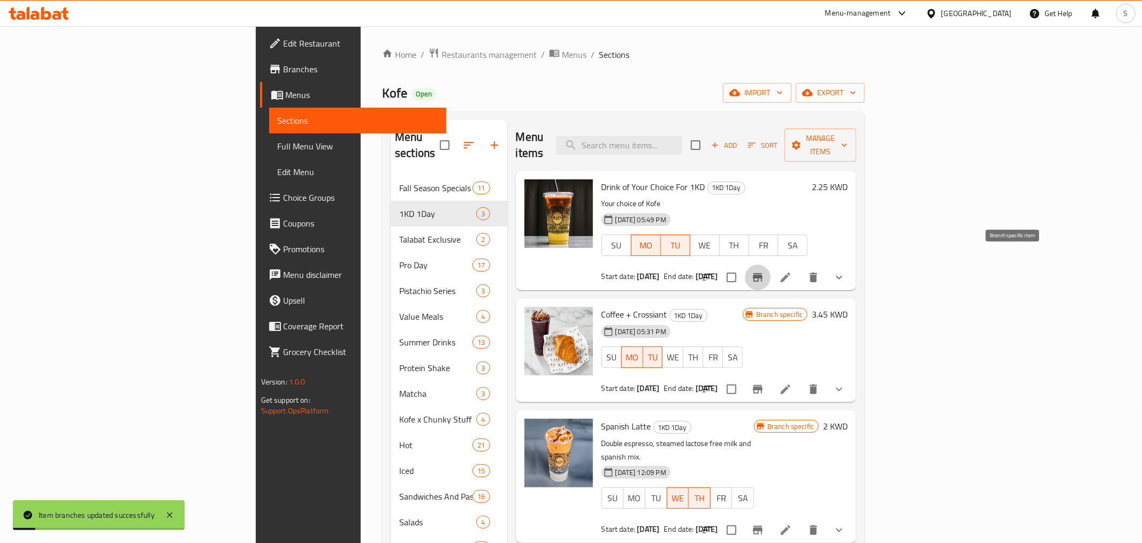
click at [763, 273] on icon "Branch-specific-item" at bounding box center [758, 277] width 10 height 9
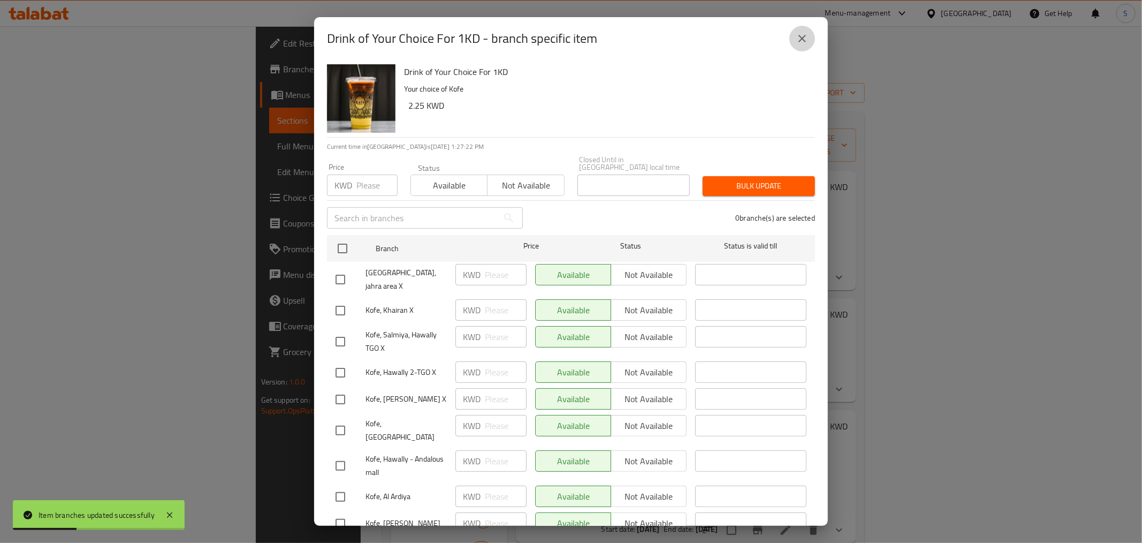
click at [796, 32] on button "close" at bounding box center [803, 39] width 26 height 26
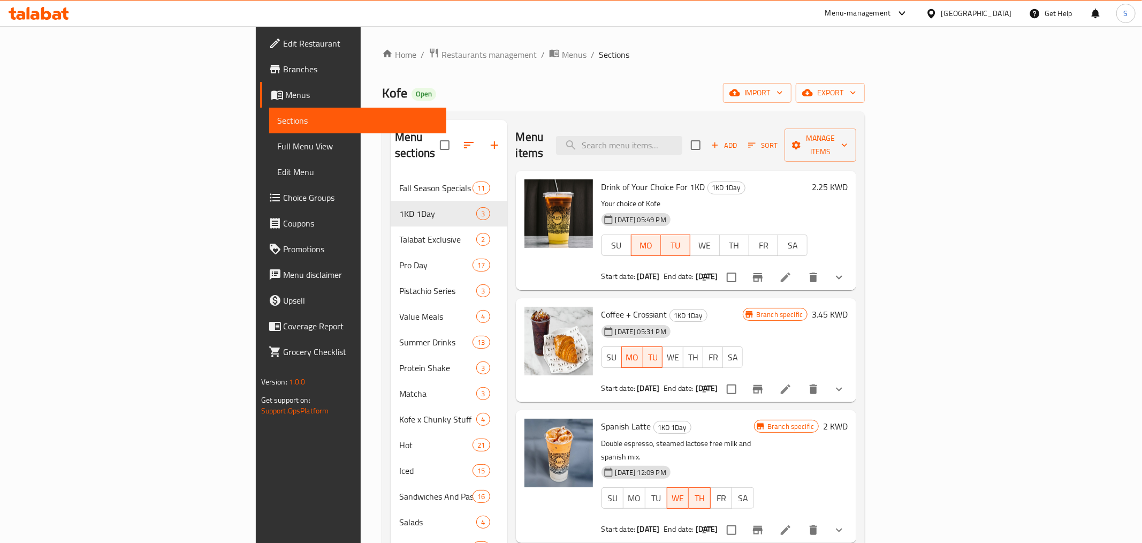
click at [808, 179] on h6 "Drink of Your Choice For 1KD 1KD 1Day" at bounding box center [705, 186] width 207 height 15
click at [808, 197] on p "Your choice of Kofe" at bounding box center [705, 203] width 207 height 13
click at [801, 269] on li at bounding box center [786, 277] width 30 height 19
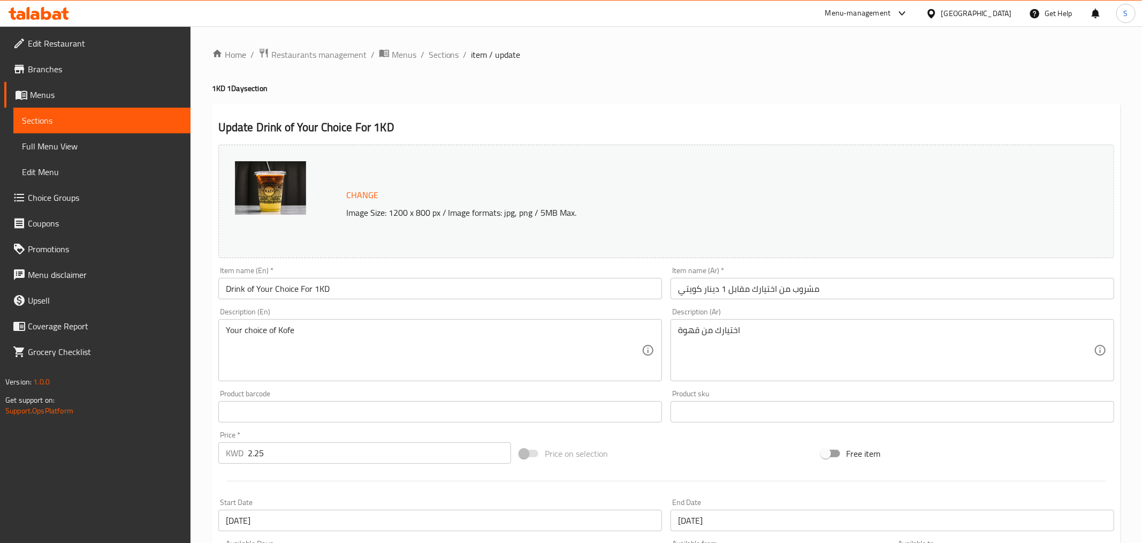
click at [55, 70] on span "Branches" at bounding box center [105, 69] width 154 height 13
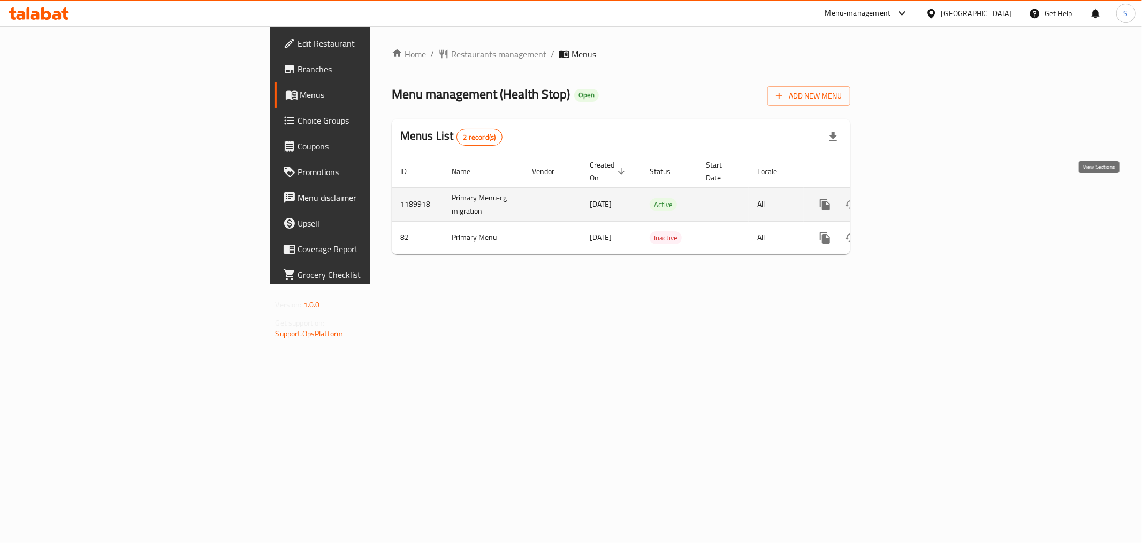
click at [909, 198] on icon "enhanced table" at bounding box center [902, 204] width 13 height 13
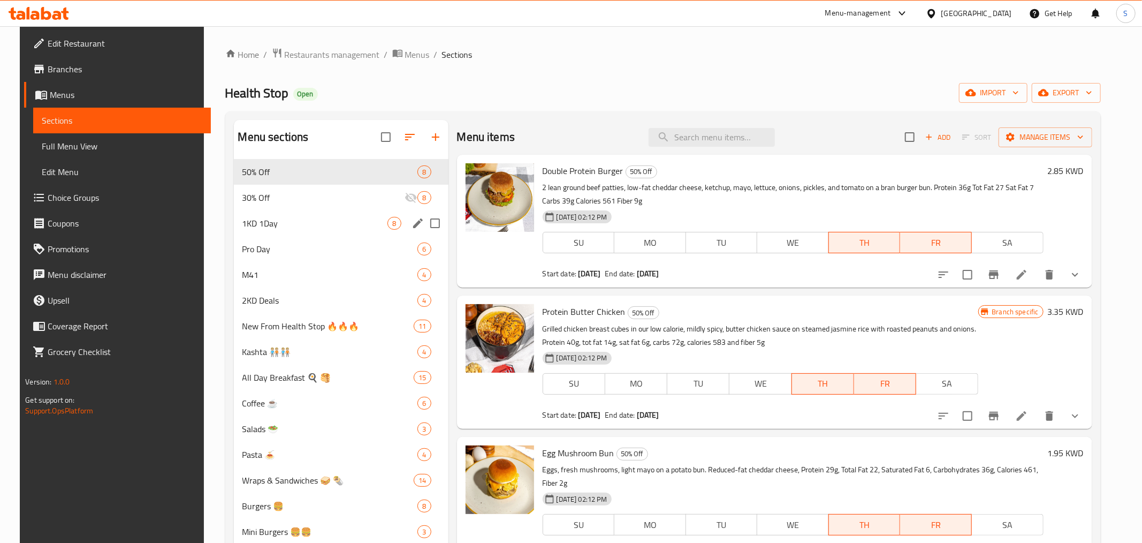
click at [312, 233] on div "1KD 1Day 8" at bounding box center [341, 223] width 215 height 26
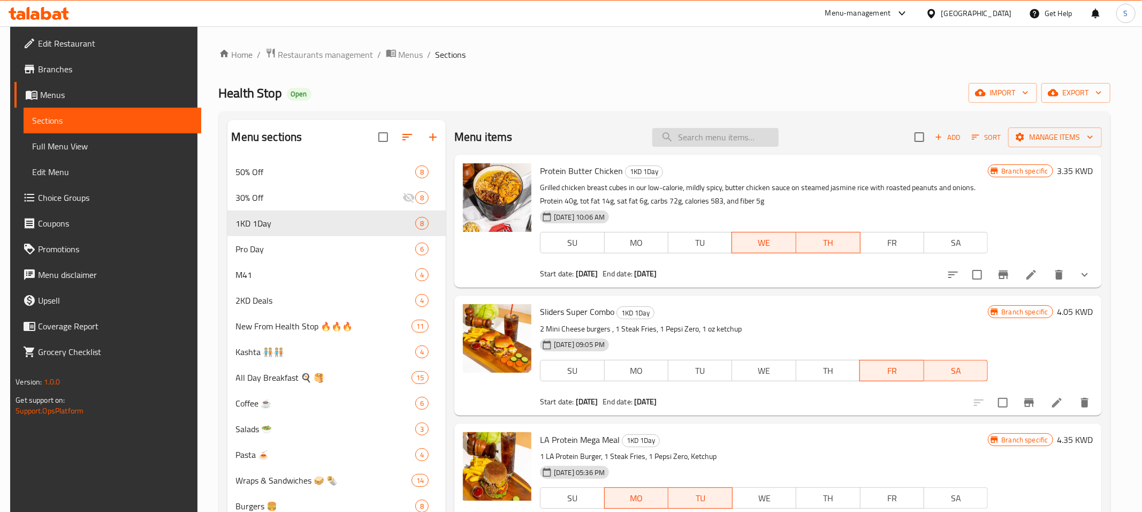
click at [734, 142] on input "search" at bounding box center [716, 137] width 126 height 19
paste input "Protein Katsu Chicken"
type input "Protein Katsu Chicken"
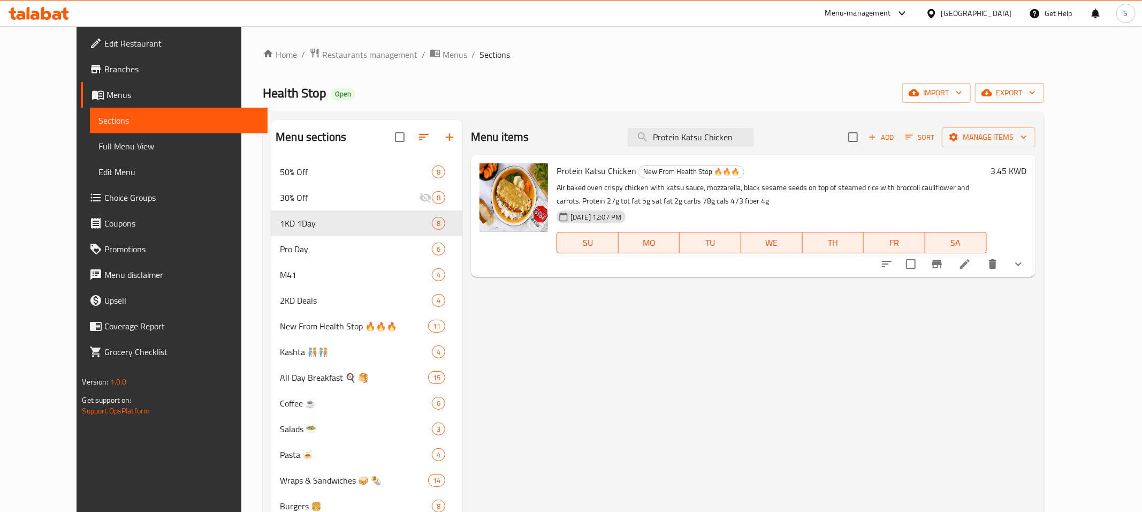
drag, startPoint x: 763, startPoint y: 141, endPoint x: 487, endPoint y: 170, distance: 278.3
click at [628, 147] on input "Protein Katsu Chicken" at bounding box center [691, 137] width 126 height 19
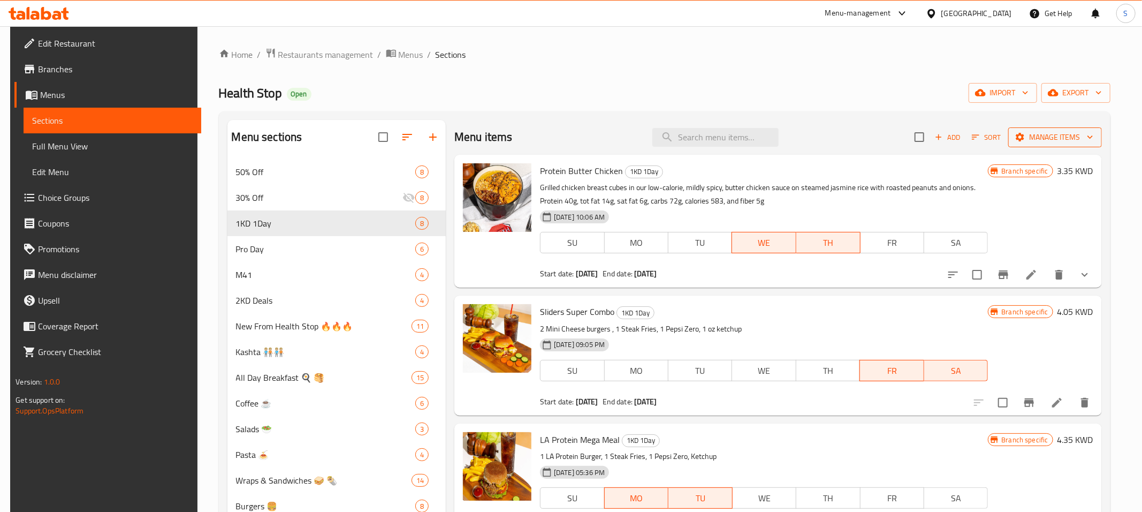
click at [1092, 142] on span "Manage items" at bounding box center [1055, 137] width 77 height 13
click at [1072, 169] on span "Copy items" at bounding box center [1081, 164] width 68 height 13
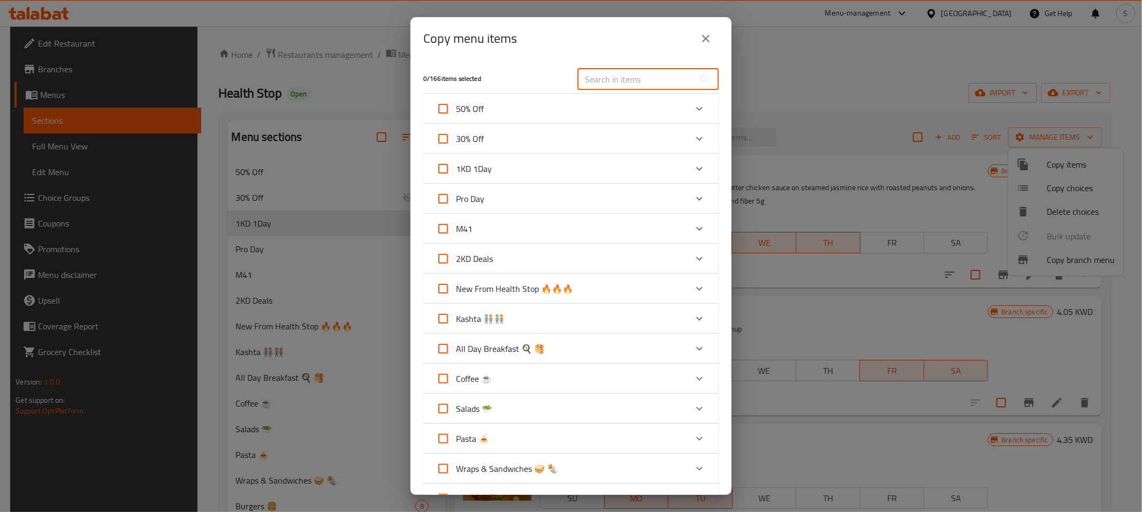
click at [639, 79] on input "text" at bounding box center [636, 79] width 117 height 21
paste input "Protein Katsu Chicken"
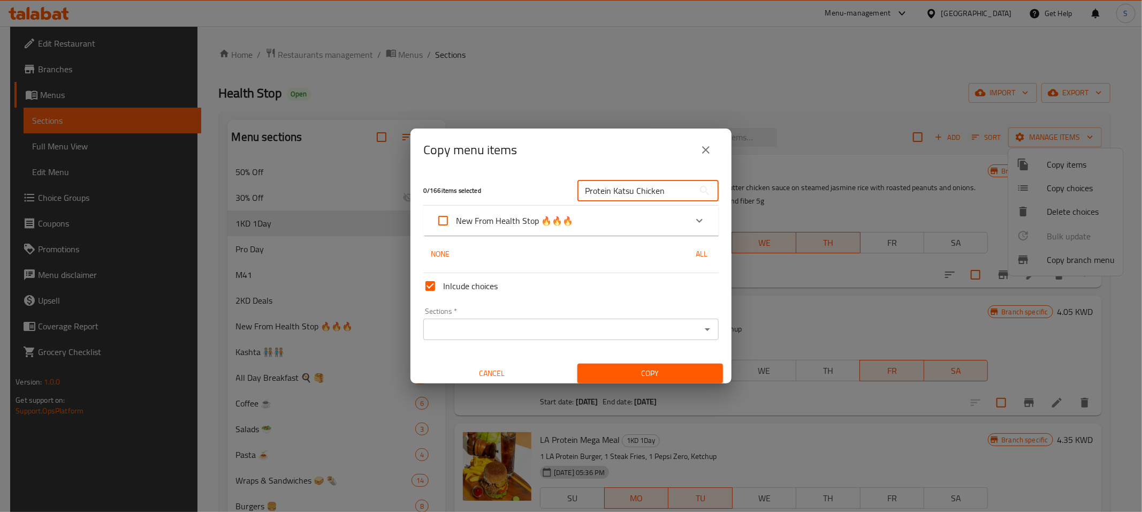
type input "Protein Katsu Chicken"
click at [614, 224] on div "New From Health Stop 🔥🔥🔥" at bounding box center [561, 221] width 251 height 26
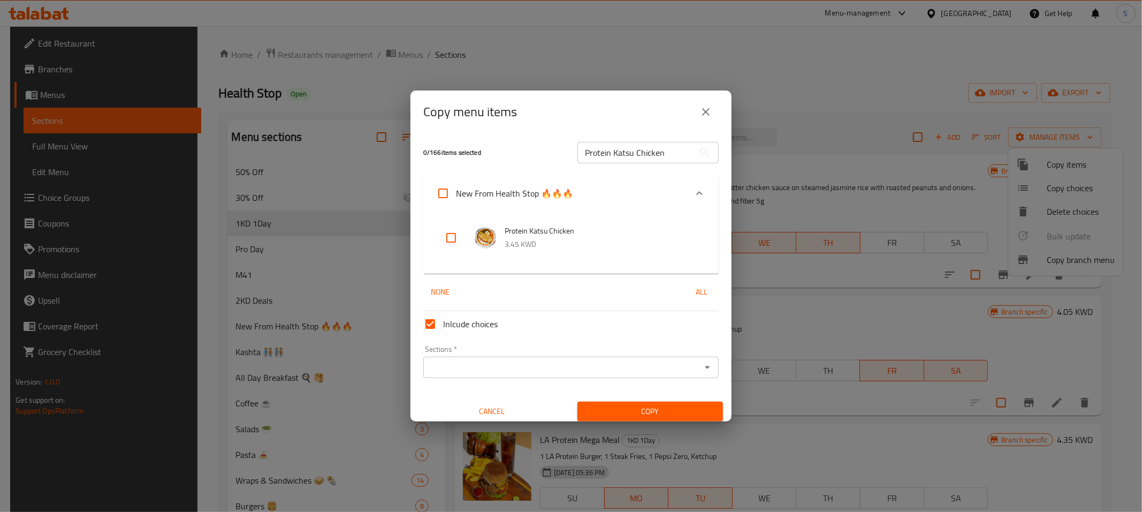
click at [457, 232] on input "checkbox" at bounding box center [451, 238] width 26 height 26
checkbox input "true"
drag, startPoint x: 522, startPoint y: 375, endPoint x: 491, endPoint y: 314, distance: 68.2
click at [522, 375] on div "Sections *" at bounding box center [571, 367] width 296 height 21
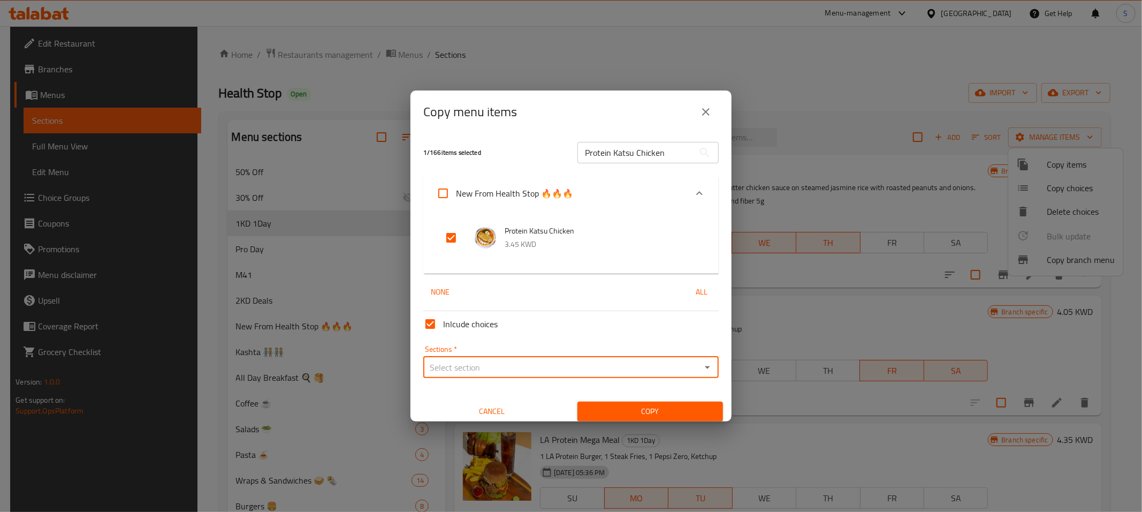
click at [472, 372] on input "Sections   *" at bounding box center [562, 367] width 271 height 15
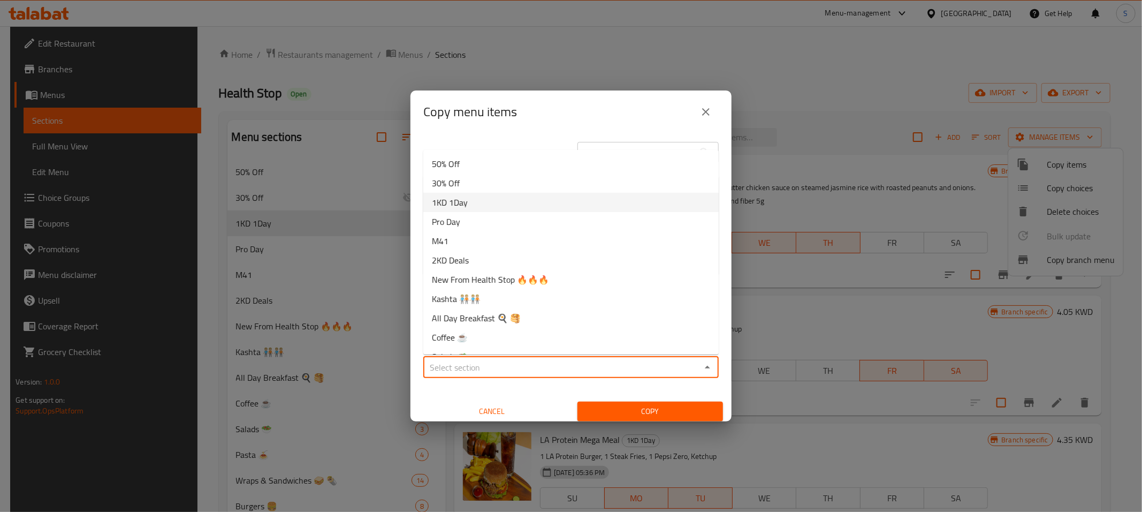
click at [475, 204] on li "1KD 1Day" at bounding box center [571, 202] width 296 height 19
type input "1KD 1Day"
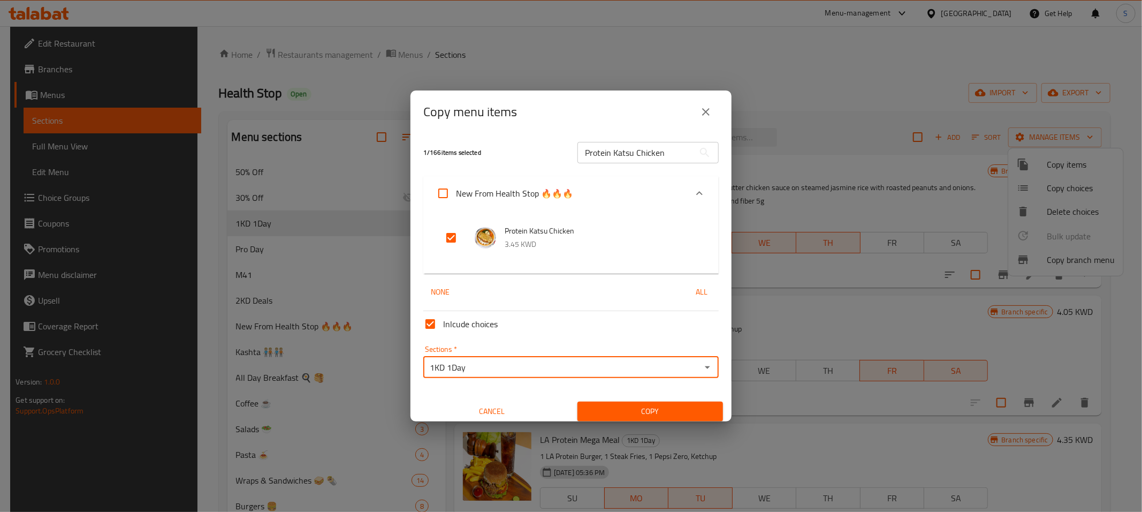
click at [660, 409] on span "Copy" at bounding box center [650, 411] width 128 height 13
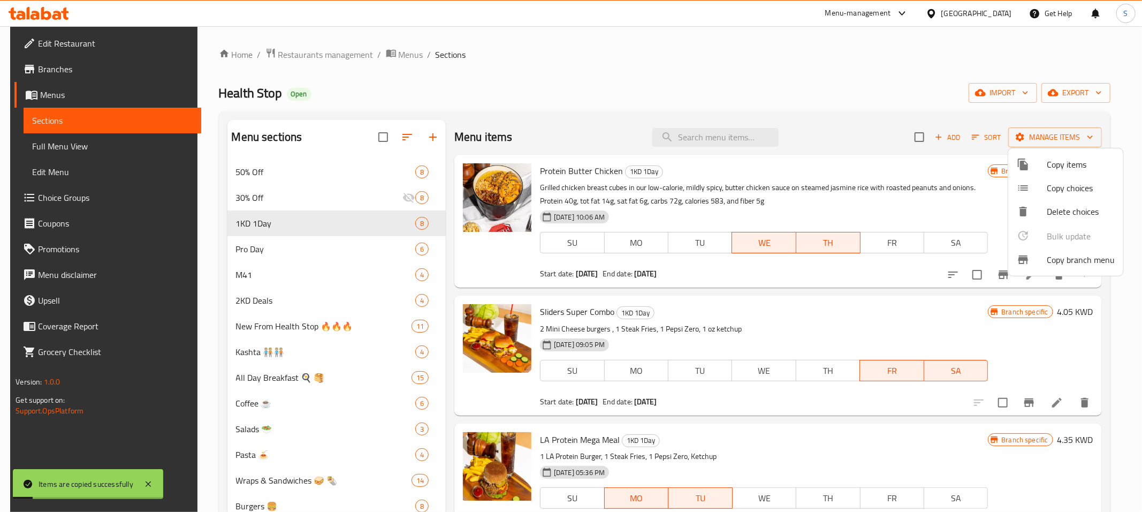
click at [262, 247] on div at bounding box center [571, 256] width 1142 height 512
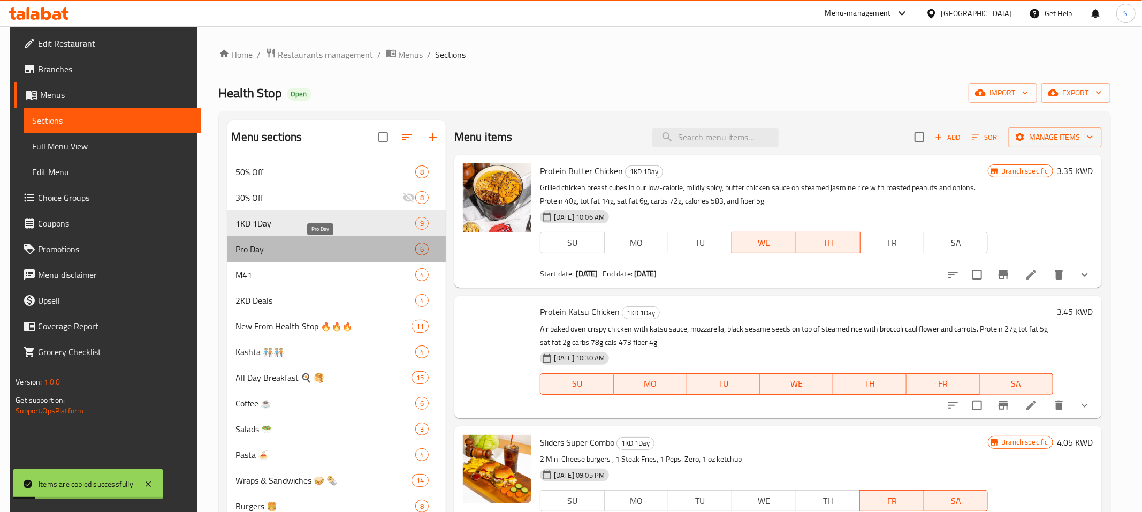
click at [255, 254] on span "Pro Day" at bounding box center [325, 249] width 179 height 13
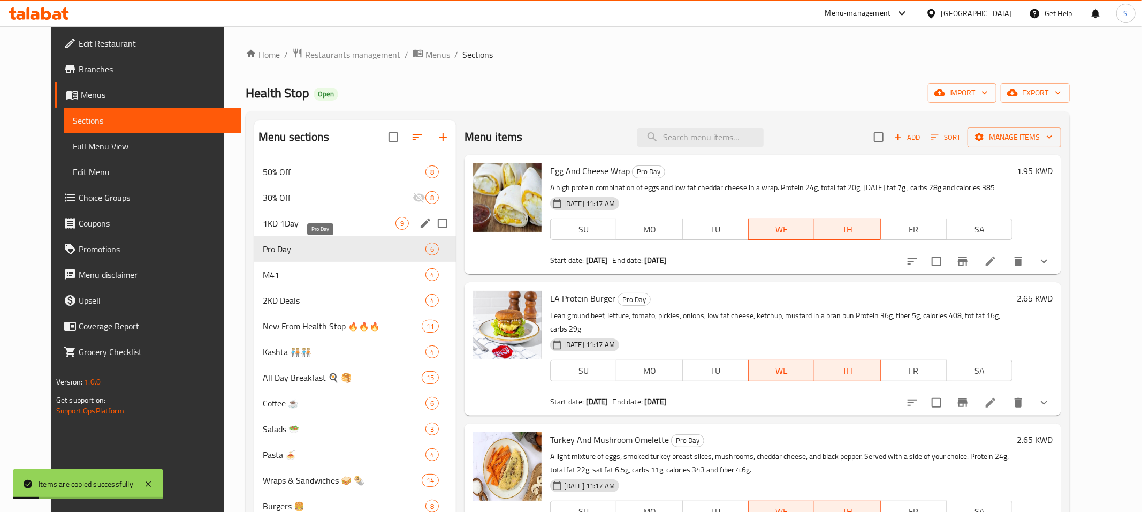
click at [286, 227] on span "1KD 1Day" at bounding box center [329, 223] width 133 height 13
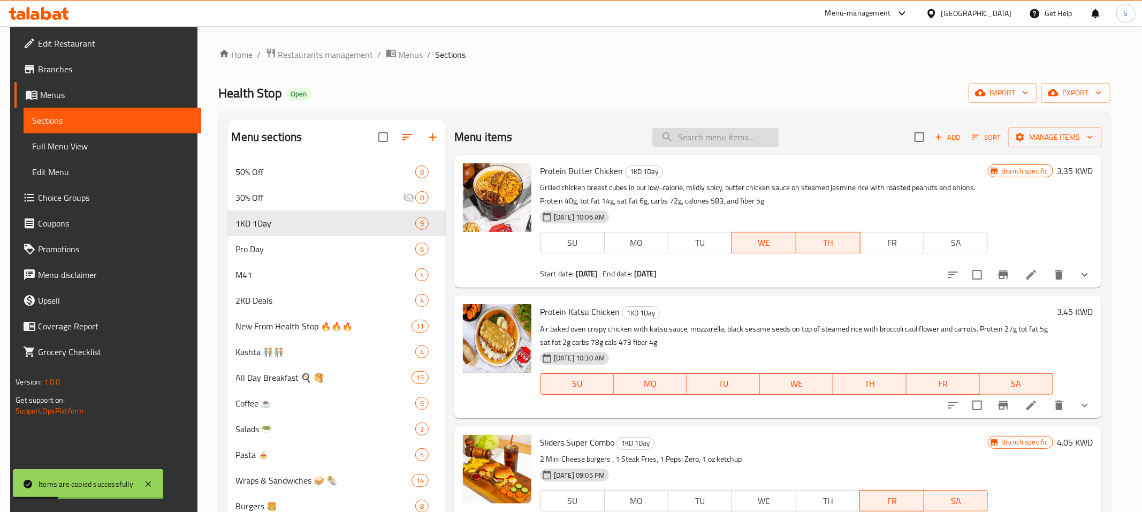
click at [755, 136] on input "search" at bounding box center [716, 137] width 126 height 19
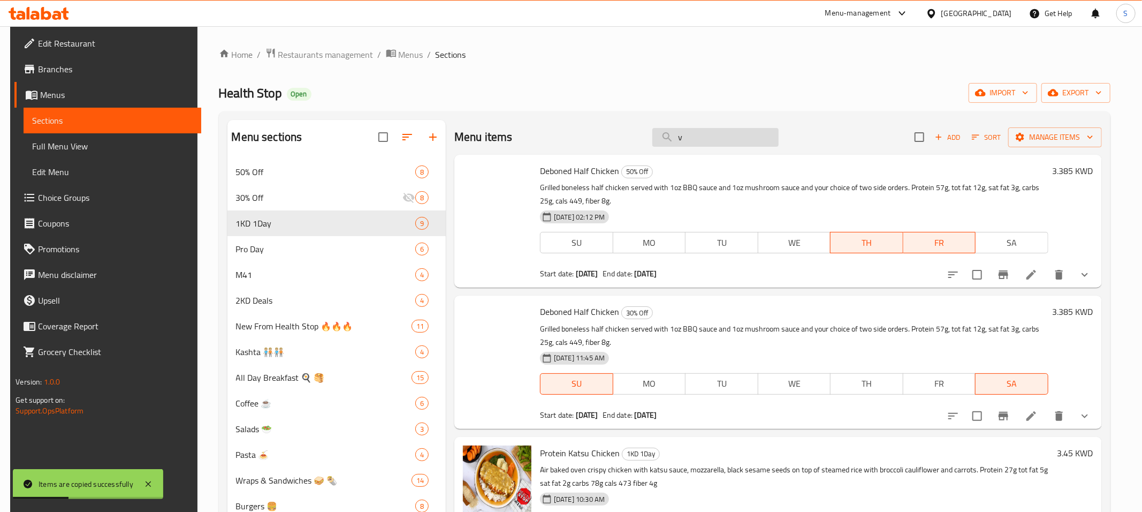
drag, startPoint x: 755, startPoint y: 136, endPoint x: 730, endPoint y: 192, distance: 61.6
click at [653, 147] on input "v" at bounding box center [716, 137] width 126 height 19
paste input "Protein Katsu Chicken"
type input "Protein Katsu Chicken"
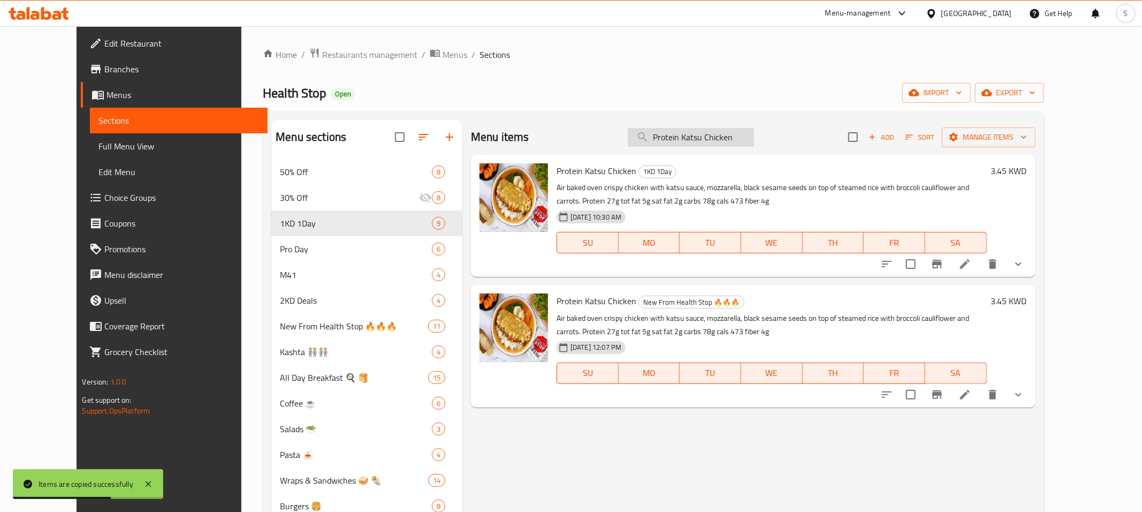
drag, startPoint x: 749, startPoint y: 138, endPoint x: 413, endPoint y: 154, distance: 336.6
click at [628, 147] on input "Protein Katsu Chicken" at bounding box center [691, 137] width 126 height 19
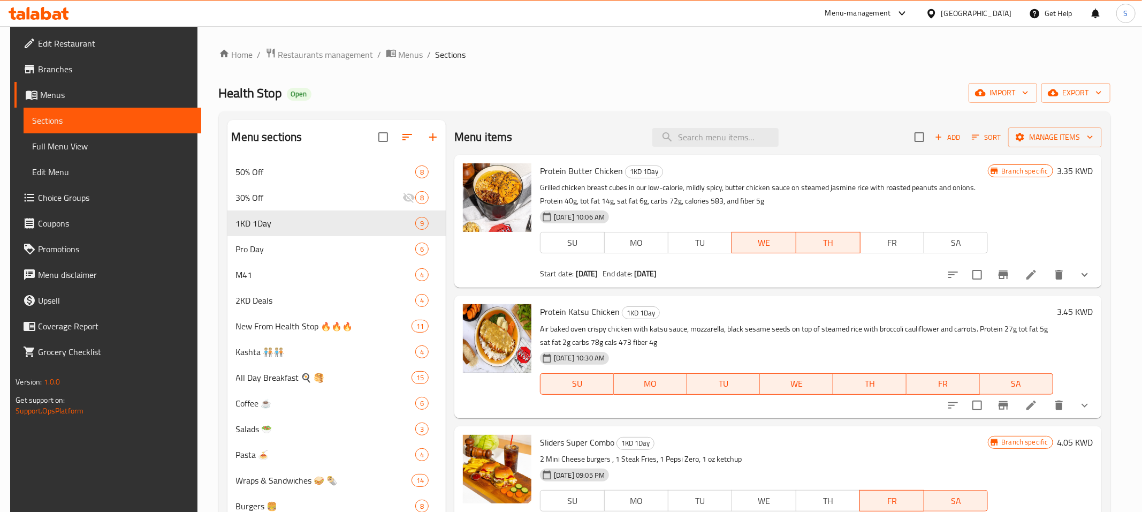
click at [785, 163] on div "Protein Butter Chicken 1KD 1Day Grilled chicken breast cubes in our low-calorie…" at bounding box center [764, 221] width 457 height 124
click at [996, 137] on span "Sort" at bounding box center [986, 137] width 29 height 12
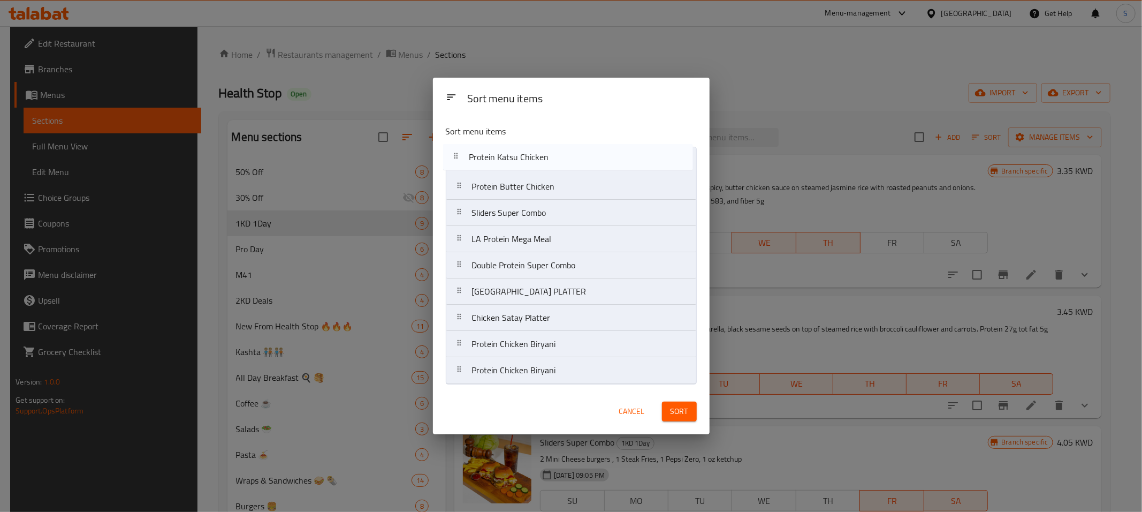
drag, startPoint x: 508, startPoint y: 193, endPoint x: 503, endPoint y: 160, distance: 34.1
click at [503, 160] on nav "Protein Butter Chicken Protein Katsu Chicken Sliders Super Combo LA Protein Meg…" at bounding box center [571, 265] width 251 height 237
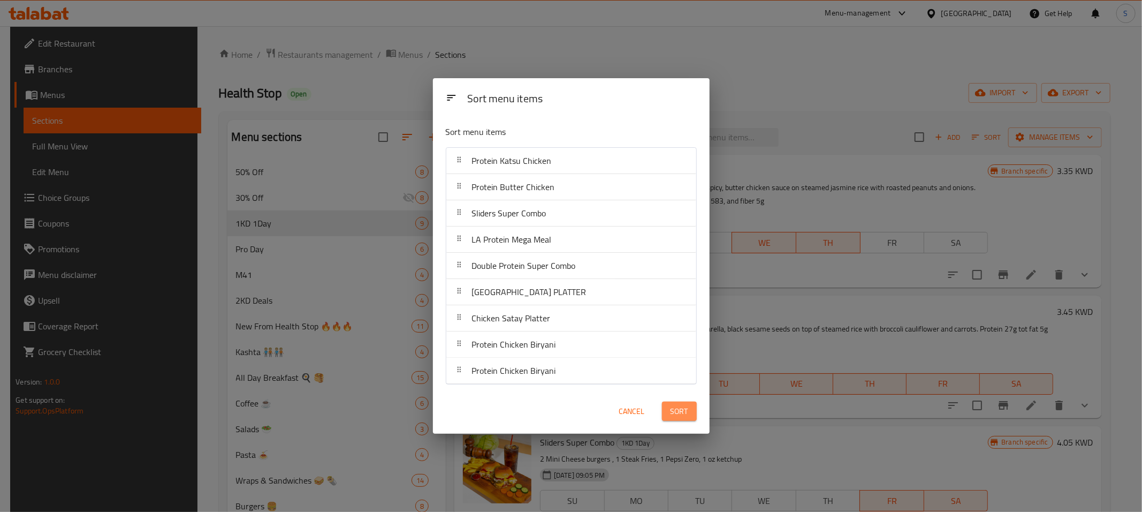
click at [680, 403] on button "Sort" at bounding box center [679, 412] width 35 height 20
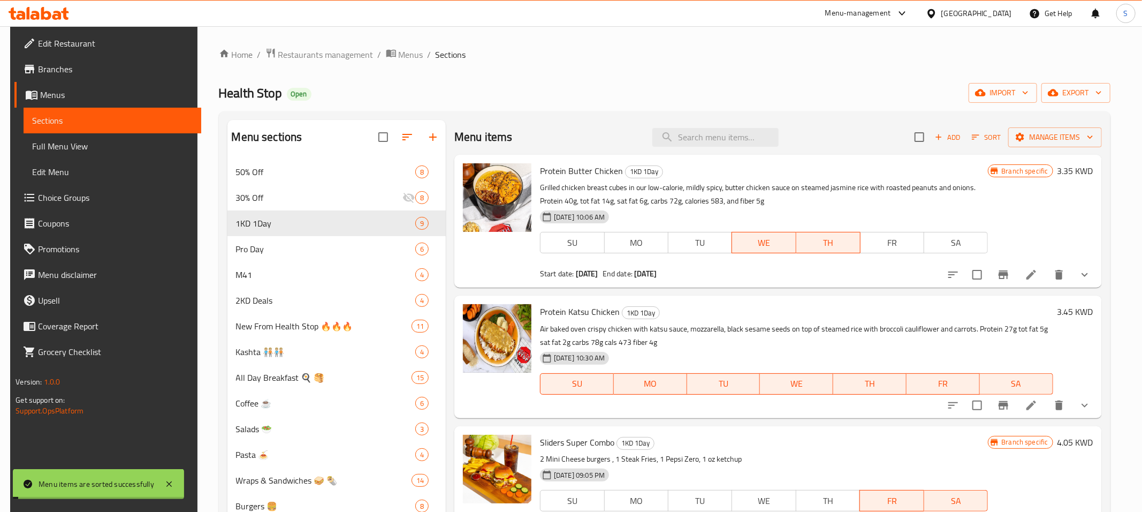
click at [922, 199] on p "Grilled chicken breast cubes in our low-calorie, mildly spicy, butter chicken s…" at bounding box center [764, 194] width 448 height 27
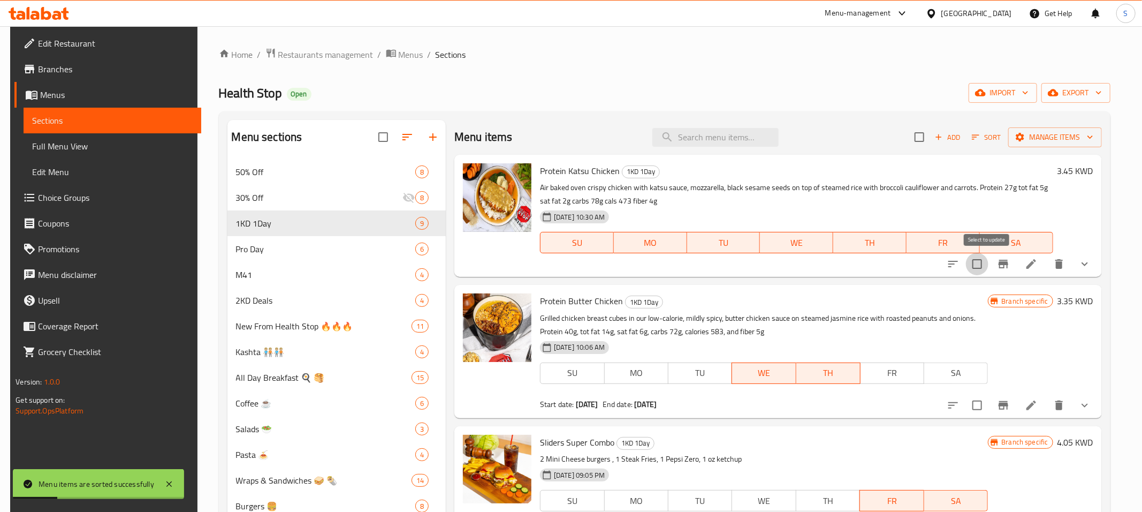
click at [989, 263] on input "checkbox" at bounding box center [977, 264] width 22 height 22
checkbox input "true"
click at [1074, 140] on span "Manage items" at bounding box center [1055, 137] width 77 height 13
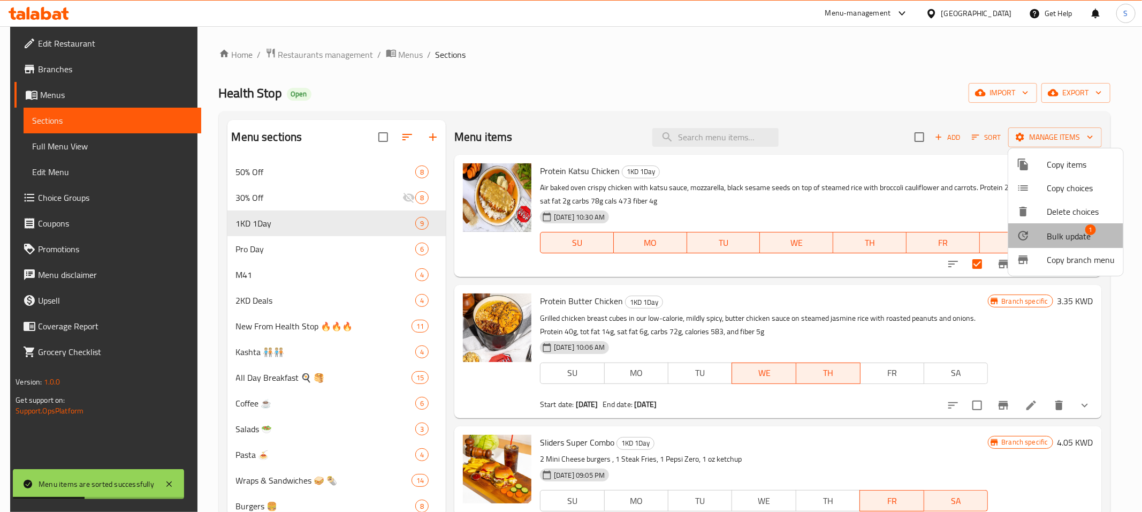
click at [1067, 231] on span "Bulk update" at bounding box center [1069, 236] width 44 height 13
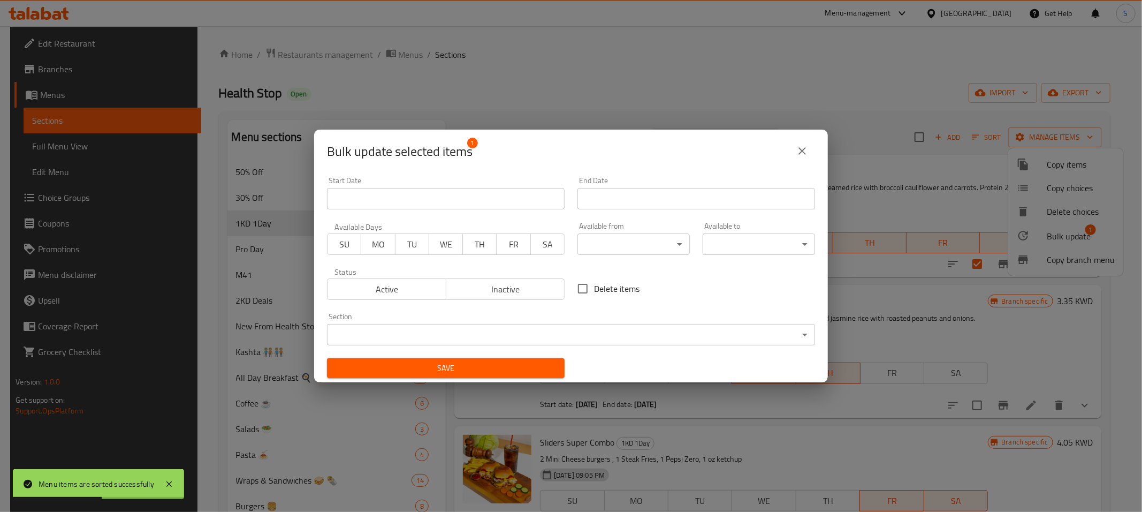
click at [378, 246] on span "MO" at bounding box center [378, 245] width 25 height 16
click at [402, 246] on span "TU" at bounding box center [412, 245] width 25 height 16
click at [473, 204] on input "Start Date" at bounding box center [446, 198] width 238 height 21
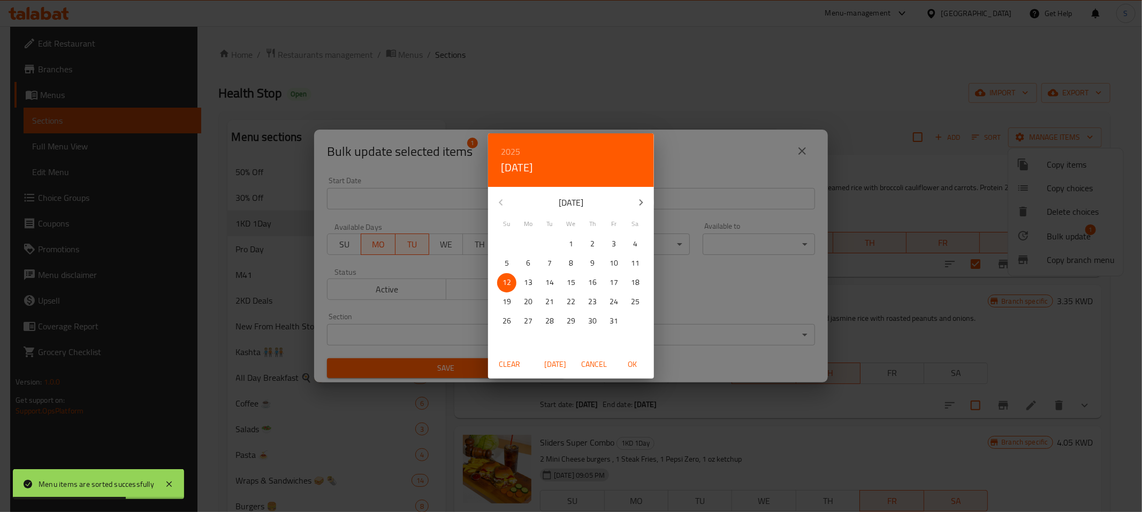
click at [525, 280] on p "13" at bounding box center [528, 282] width 9 height 13
click at [633, 360] on span "OK" at bounding box center [633, 364] width 26 height 13
type input "[DATE]"
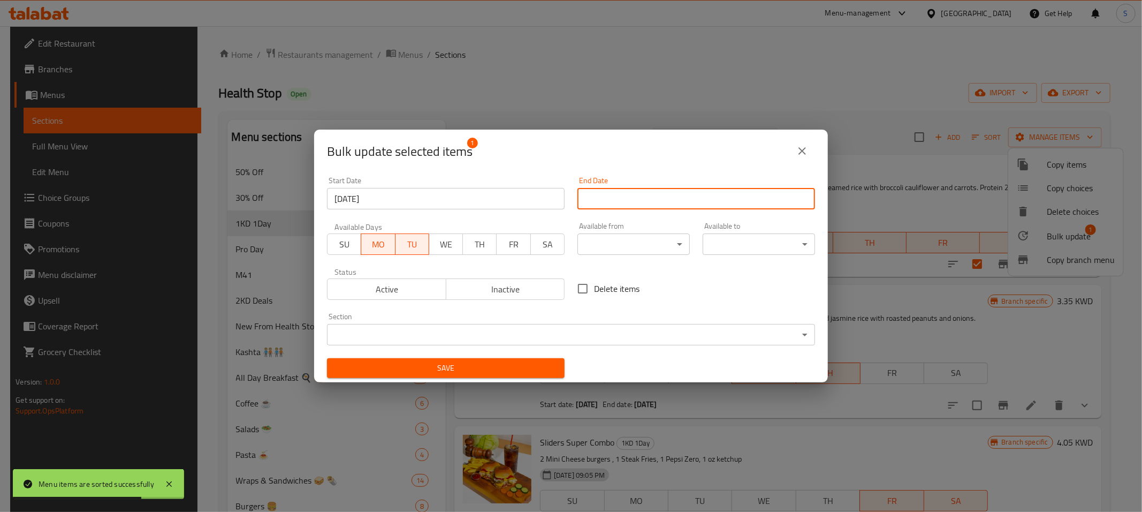
click at [714, 200] on input "Start Date" at bounding box center [697, 198] width 238 height 21
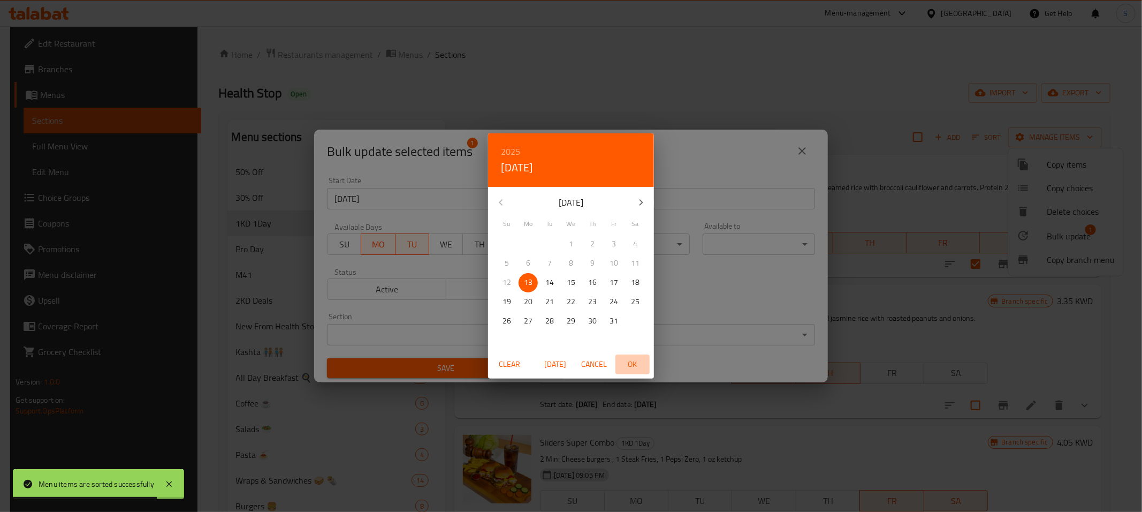
click at [629, 367] on span "OK" at bounding box center [633, 364] width 26 height 13
type input "[DATE]"
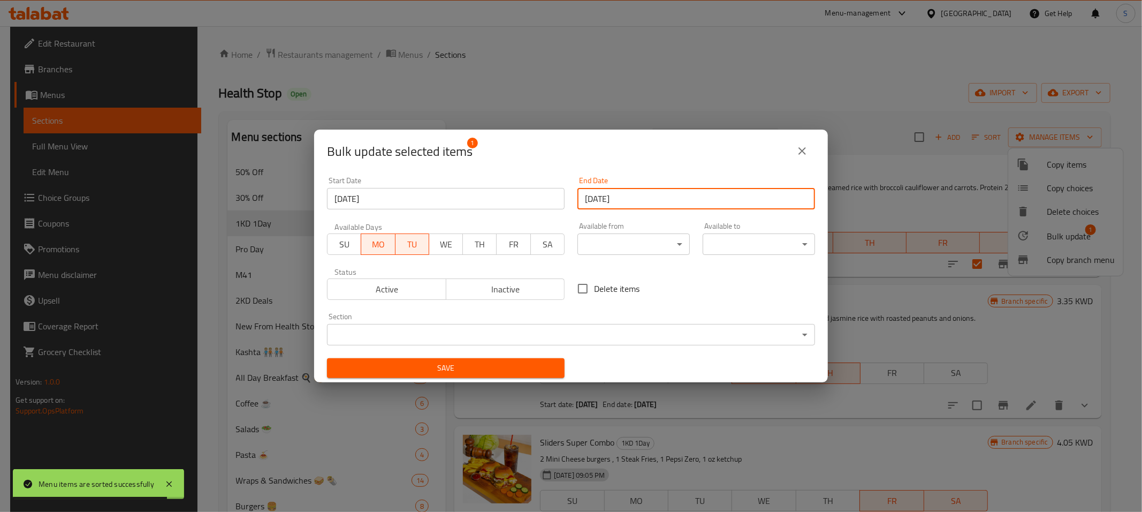
click at [489, 366] on span "Save" at bounding box center [446, 367] width 221 height 13
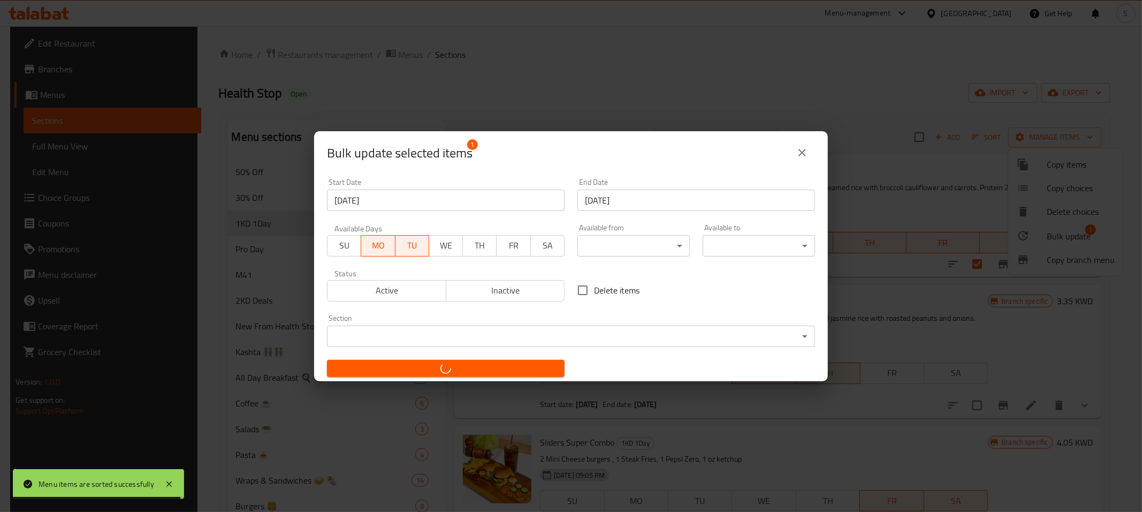
checkbox input "false"
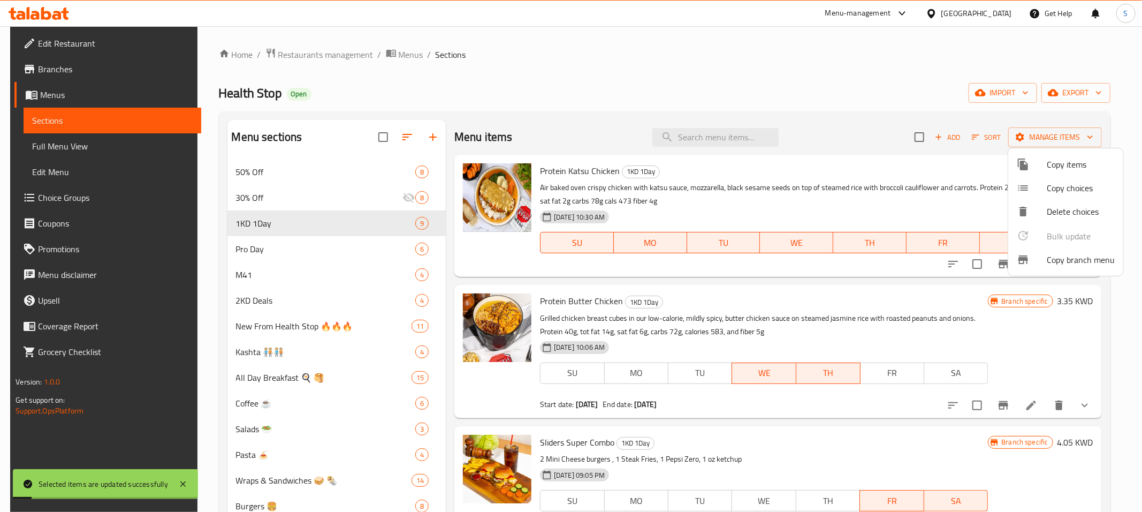
click at [862, 117] on div at bounding box center [571, 256] width 1142 height 512
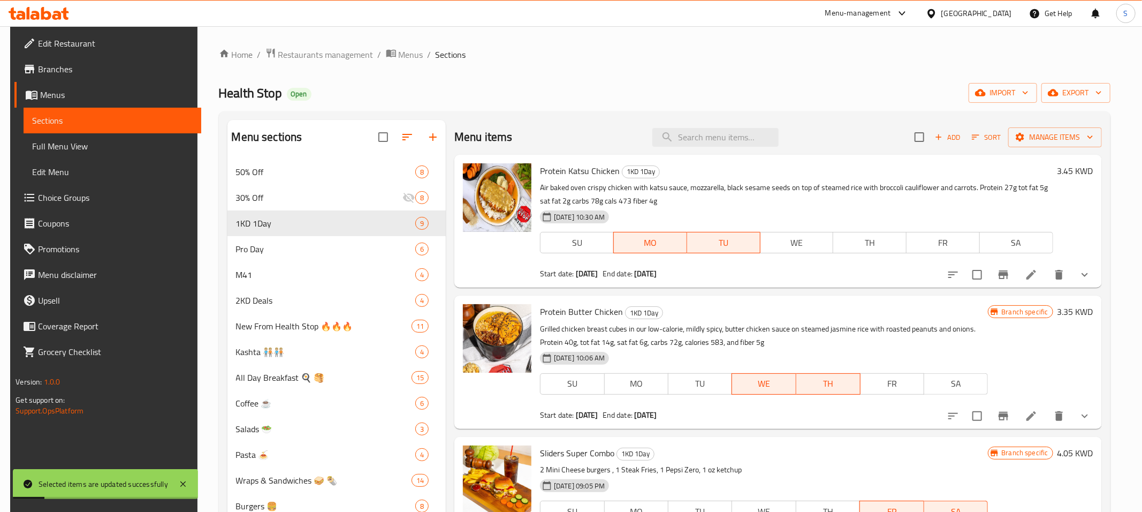
click at [1038, 269] on icon at bounding box center [1031, 274] width 13 height 13
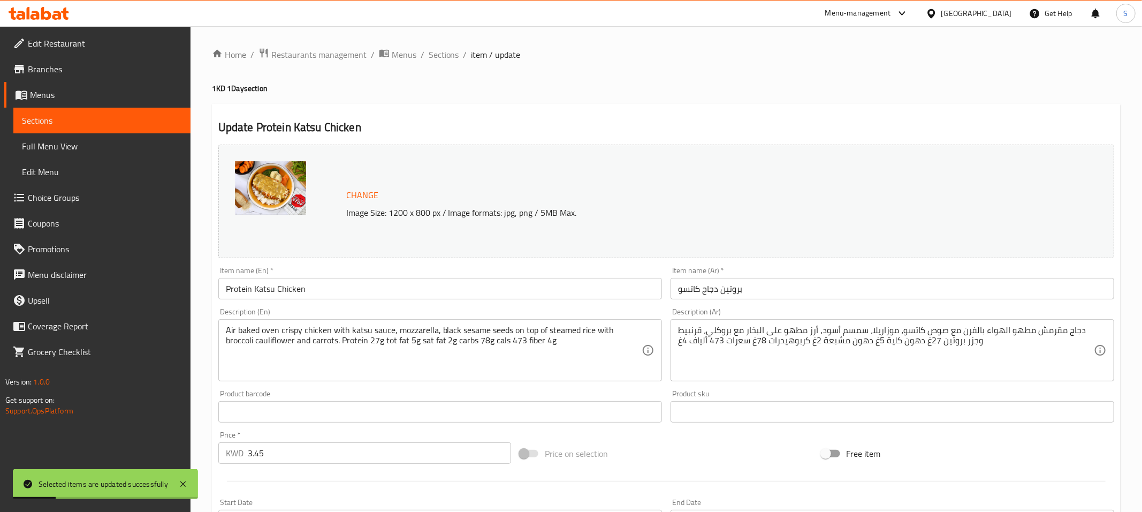
click at [746, 84] on div at bounding box center [571, 256] width 1142 height 512
click at [743, 21] on div "Menu-management Kuwait Get Help S" at bounding box center [571, 14] width 1142 height 26
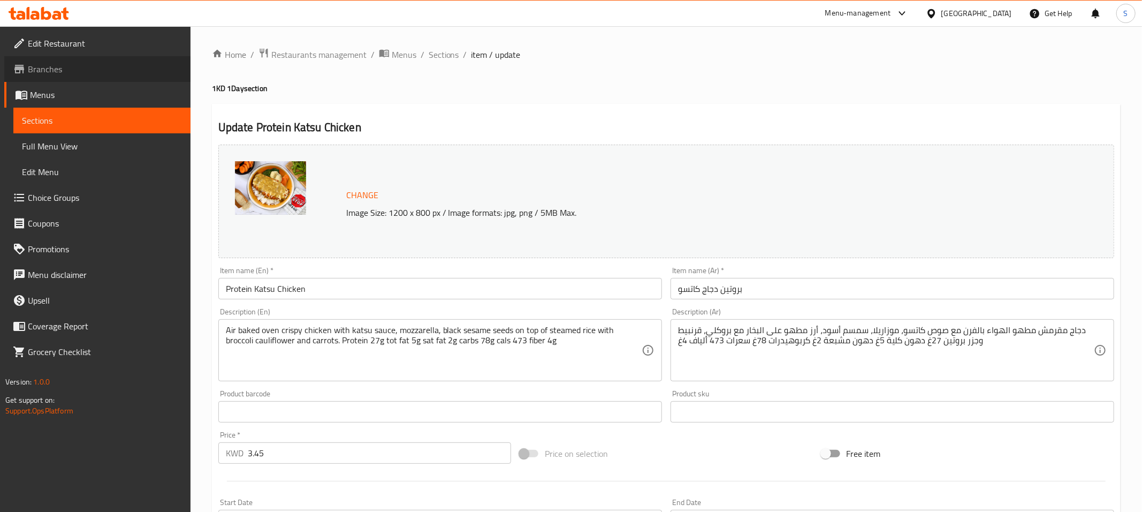
click at [71, 70] on span "Branches" at bounding box center [105, 69] width 154 height 13
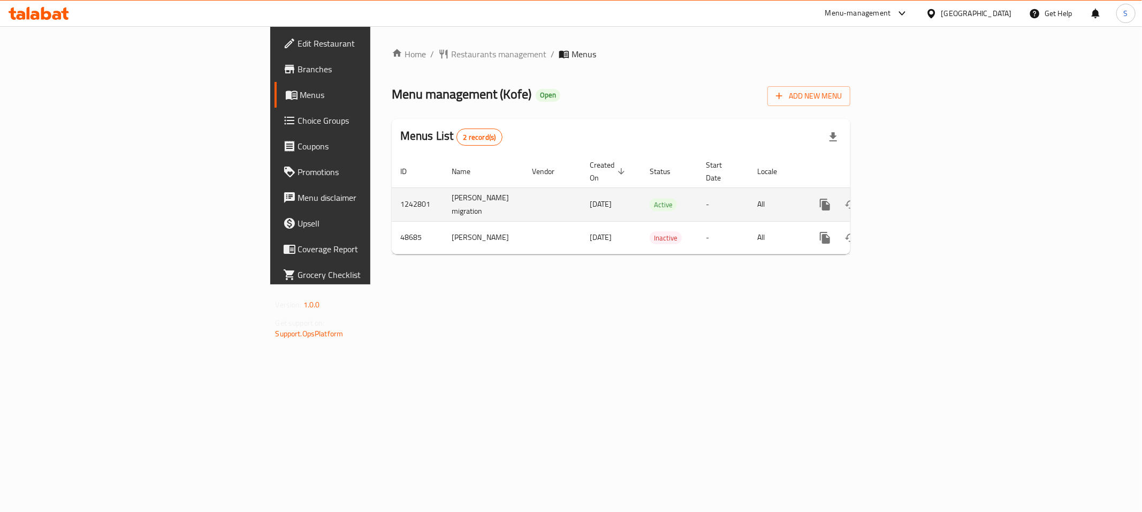
click at [909, 198] on icon "enhanced table" at bounding box center [902, 204] width 13 height 13
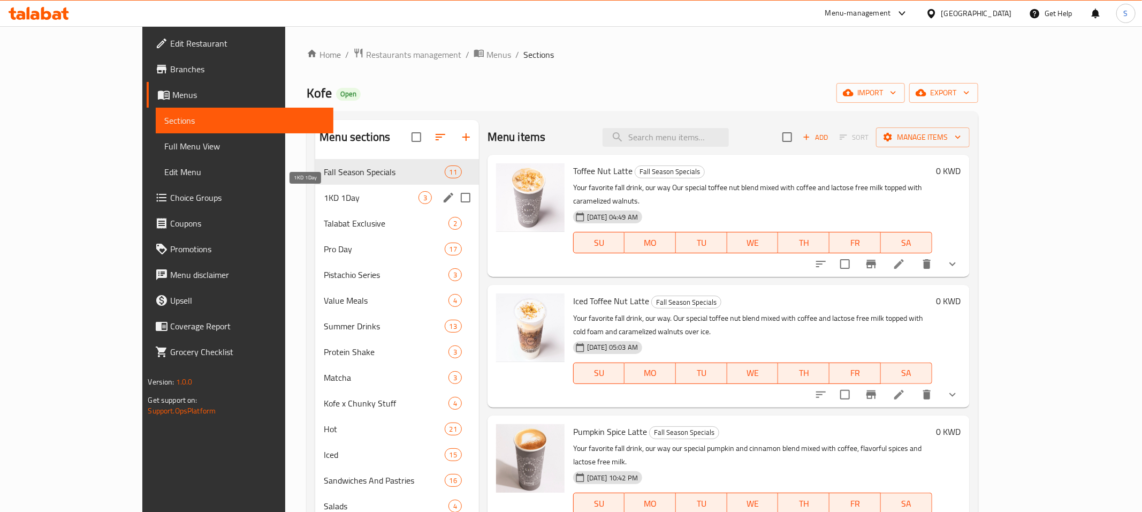
click at [324, 202] on span "1KD 1Day" at bounding box center [371, 197] width 94 height 13
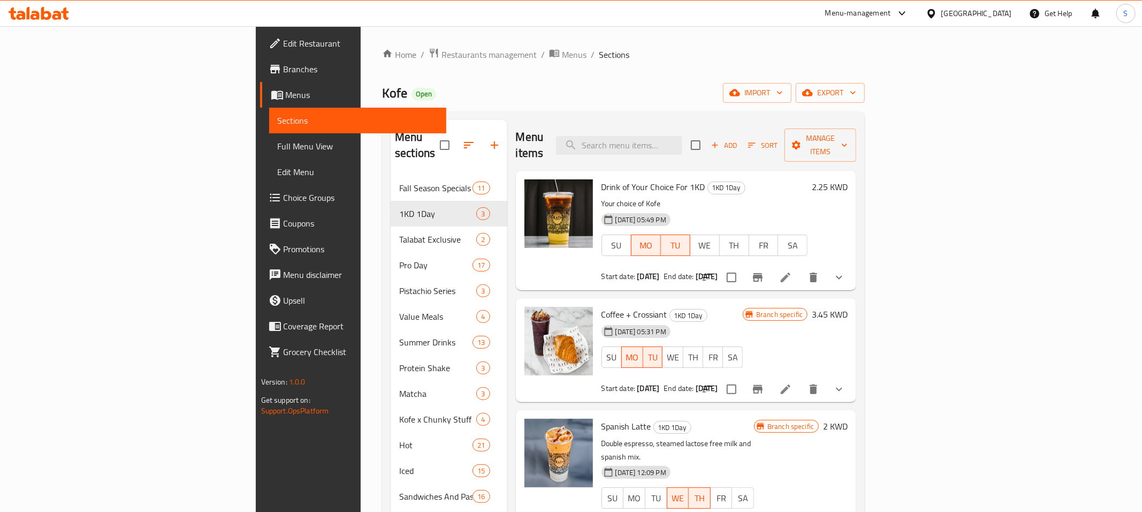
click at [764, 271] on icon "Branch-specific-item" at bounding box center [758, 277] width 13 height 13
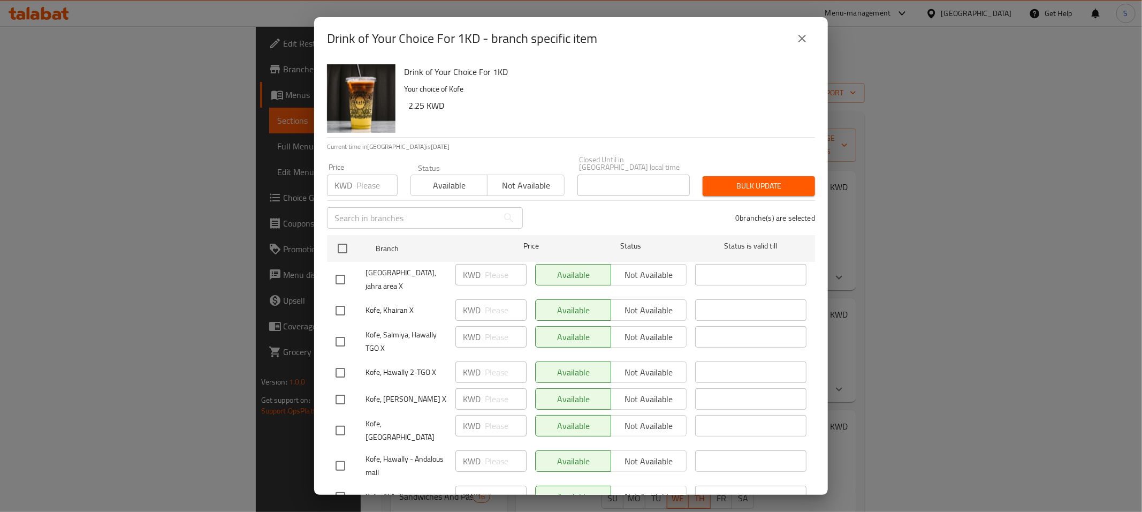
scroll to position [322, 0]
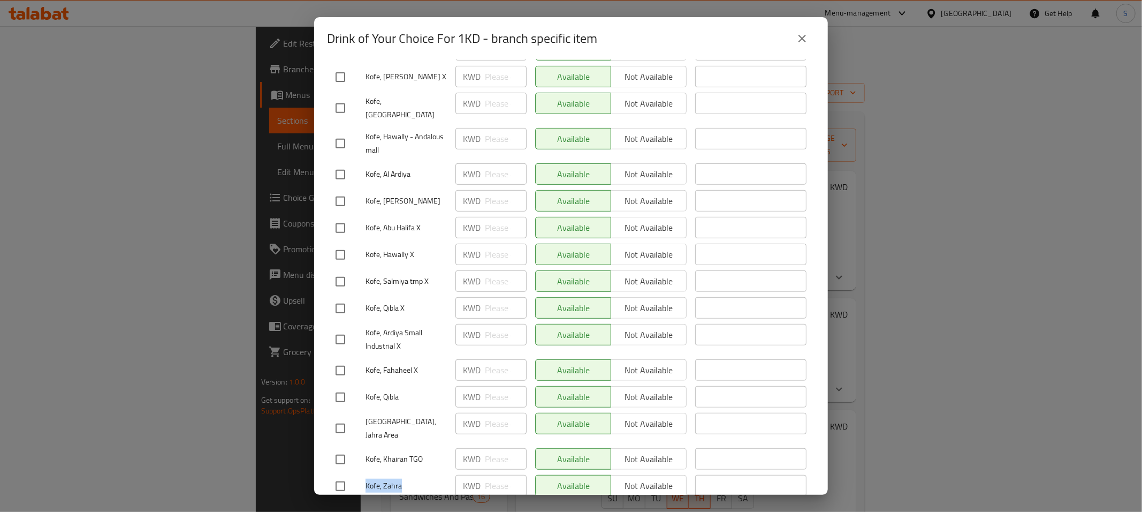
click at [335, 475] on input "checkbox" at bounding box center [340, 486] width 22 height 22
checkbox input "true"
click at [482, 475] on div "KWD ​" at bounding box center [491, 485] width 71 height 21
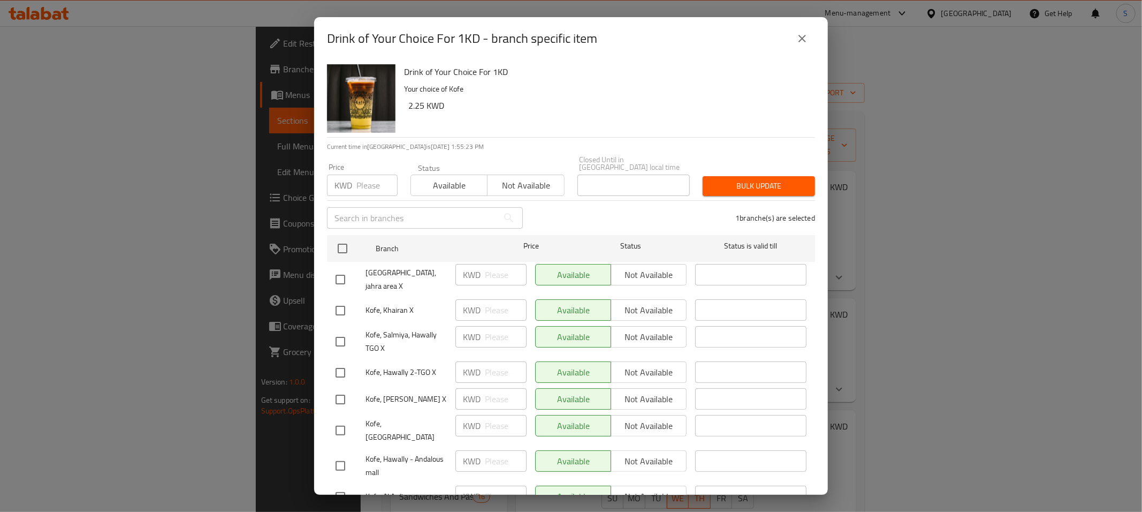
type input "1"
click at [359, 179] on input "number" at bounding box center [377, 185] width 41 height 21
type input "1"
click at [768, 181] on span "Bulk update" at bounding box center [758, 185] width 95 height 13
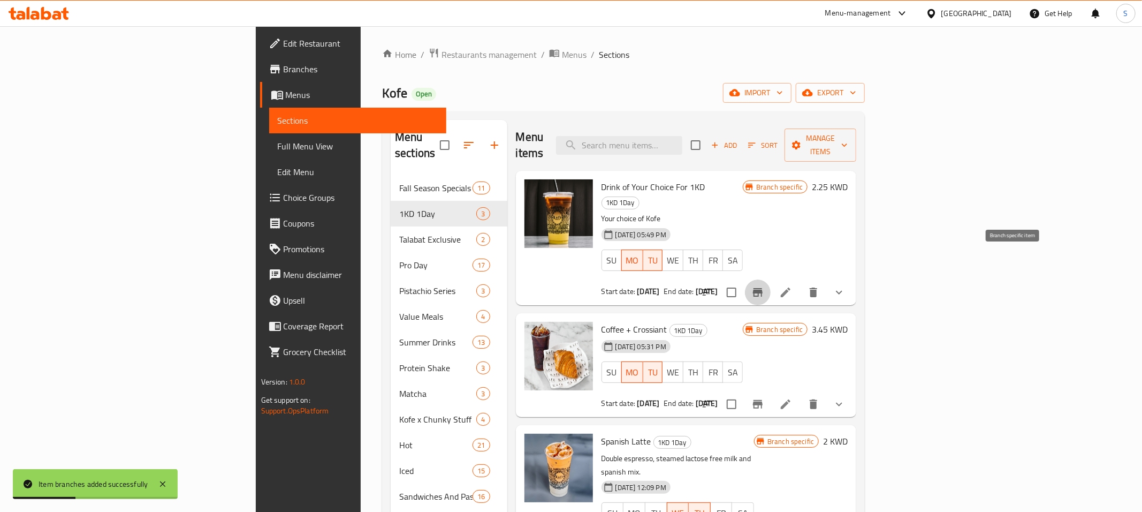
click at [764, 286] on icon "Branch-specific-item" at bounding box center [758, 292] width 13 height 13
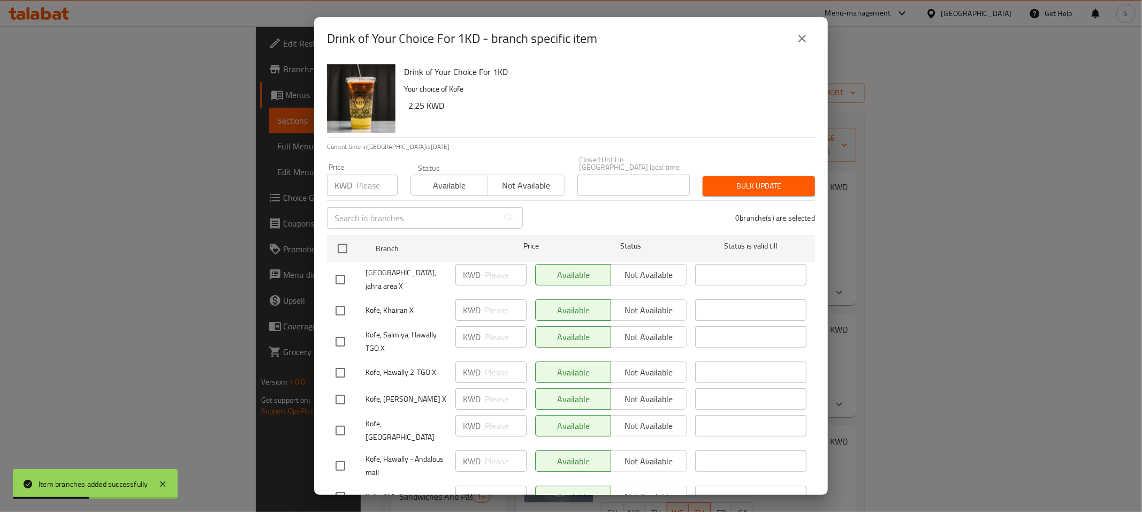
scroll to position [322, 0]
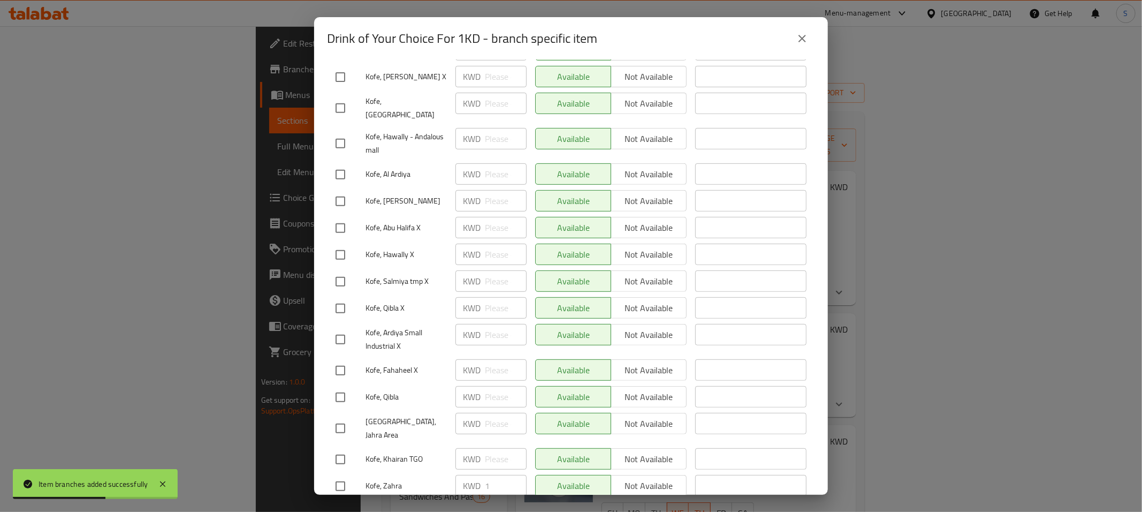
click at [802, 36] on icon "close" at bounding box center [802, 38] width 13 height 13
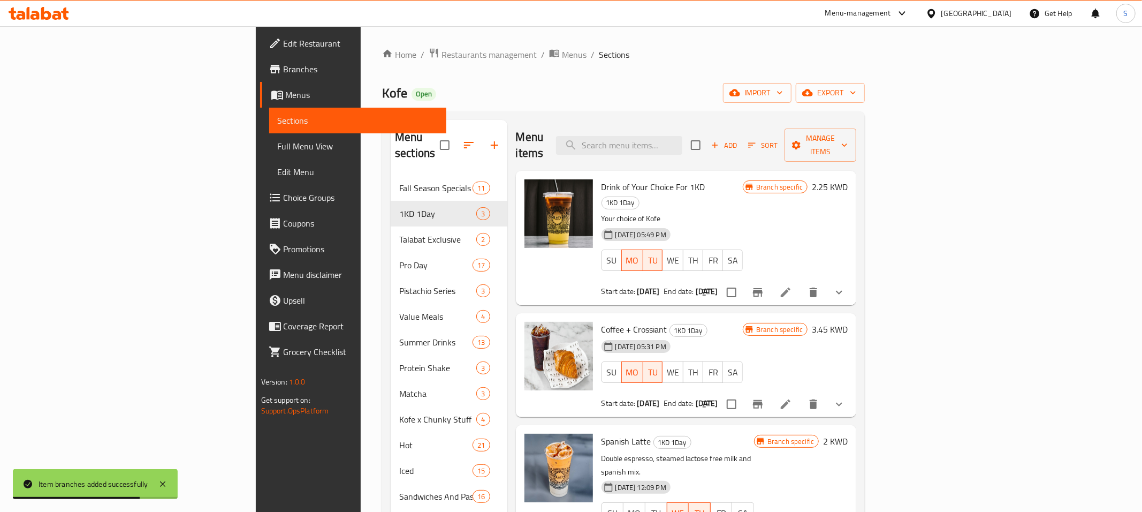
click at [725, 45] on div "Home / Restaurants management / Menus / Sections Kofe Open import export Menu s…" at bounding box center [624, 400] width 526 height 748
